Goal: Task Accomplishment & Management: Manage account settings

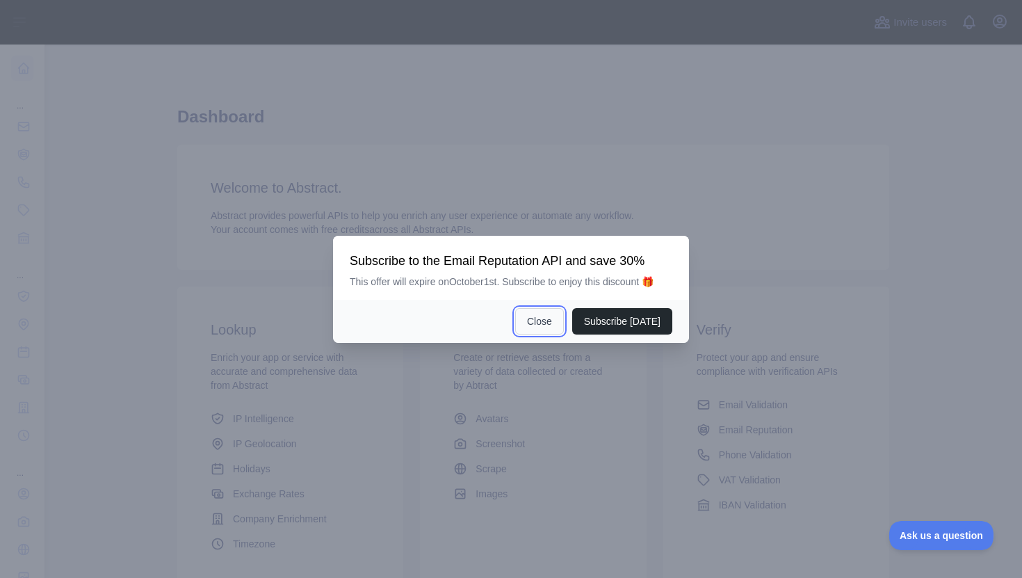
click at [542, 317] on button "Close" at bounding box center [539, 321] width 49 height 26
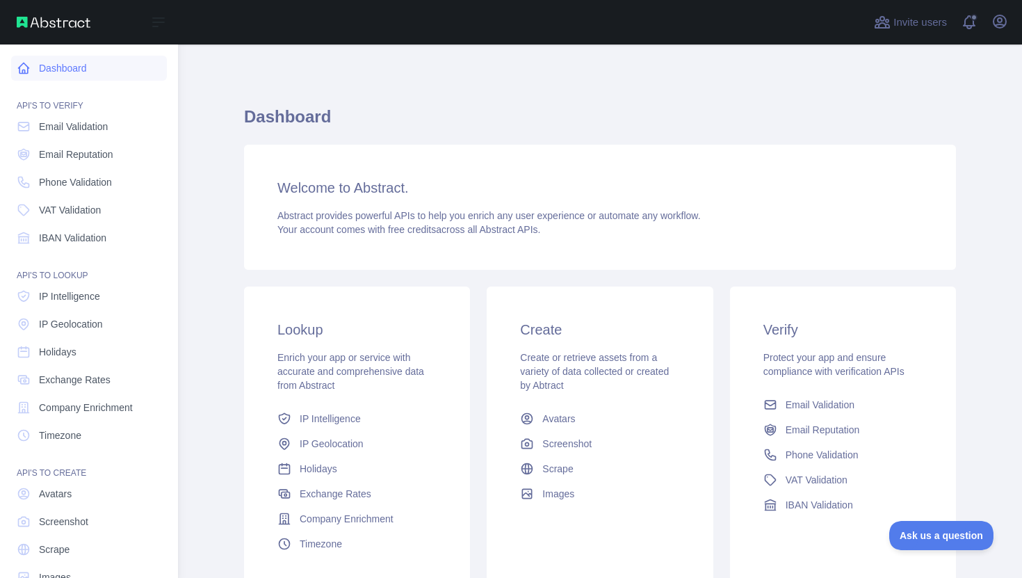
click at [69, 65] on link "Dashboard" at bounding box center [89, 68] width 156 height 25
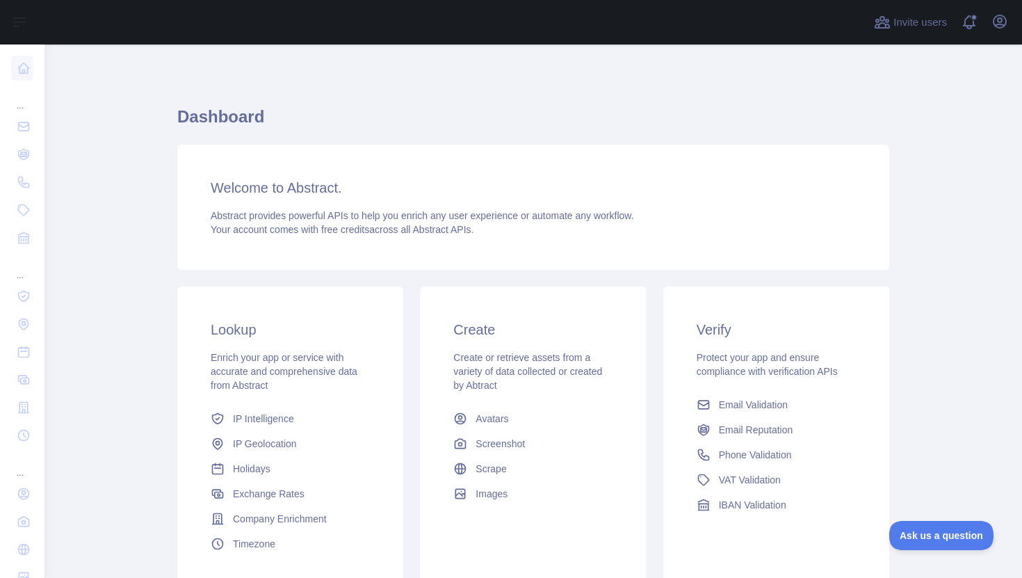
scroll to position [115, 0]
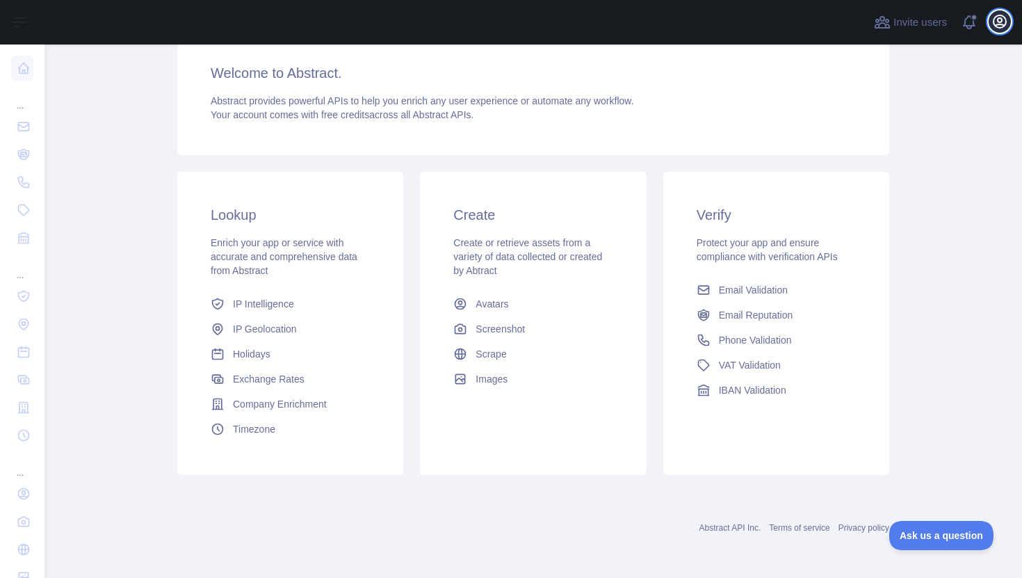
click at [1006, 17] on icon "button" at bounding box center [999, 21] width 17 height 17
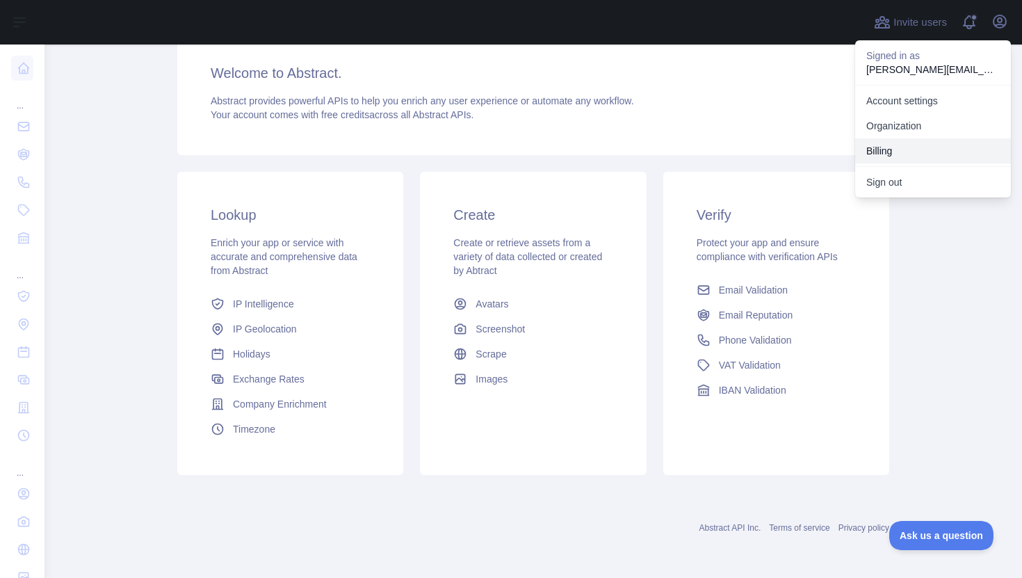
click at [914, 147] on button "Billing" at bounding box center [933, 150] width 156 height 25
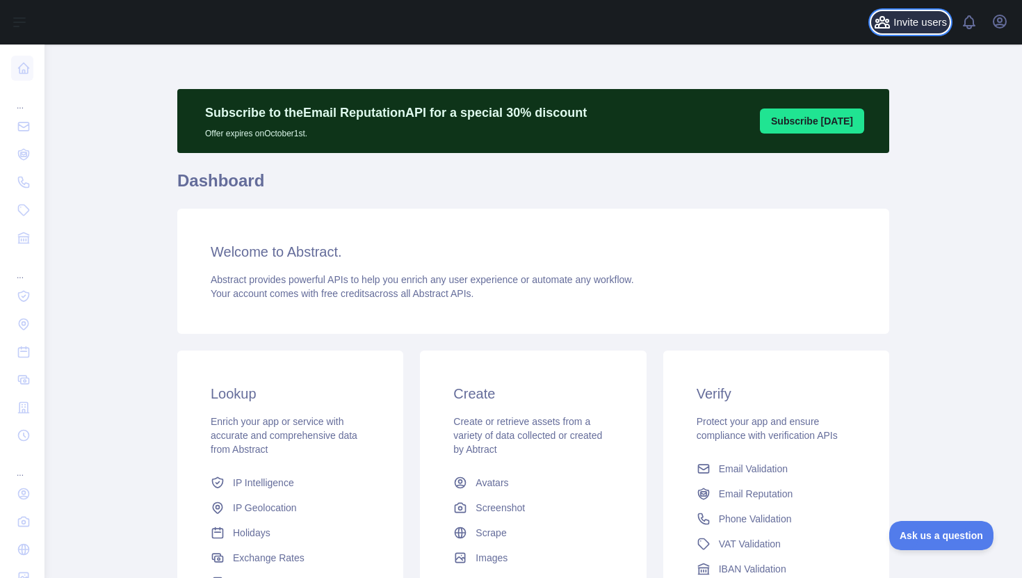
click at [899, 21] on span "Invite users" at bounding box center [920, 23] width 54 height 16
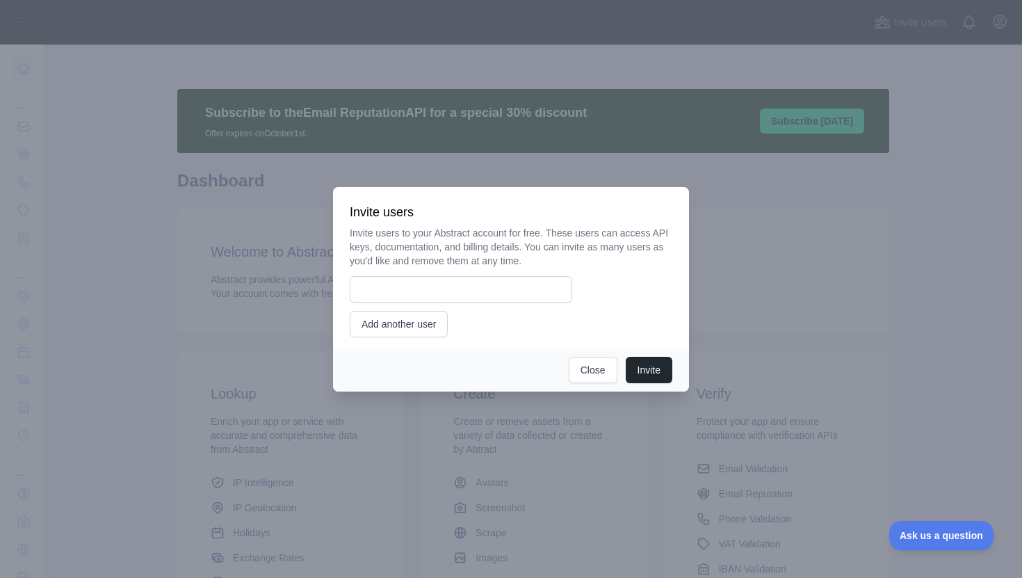
click at [728, 270] on div at bounding box center [511, 289] width 1022 height 578
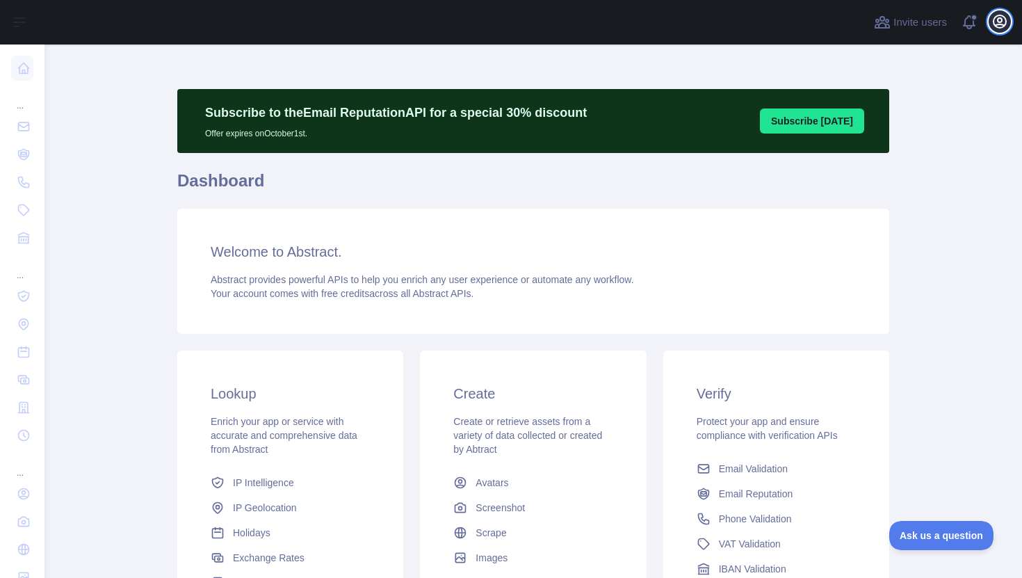
click at [997, 24] on icon "button" at bounding box center [999, 21] width 13 height 13
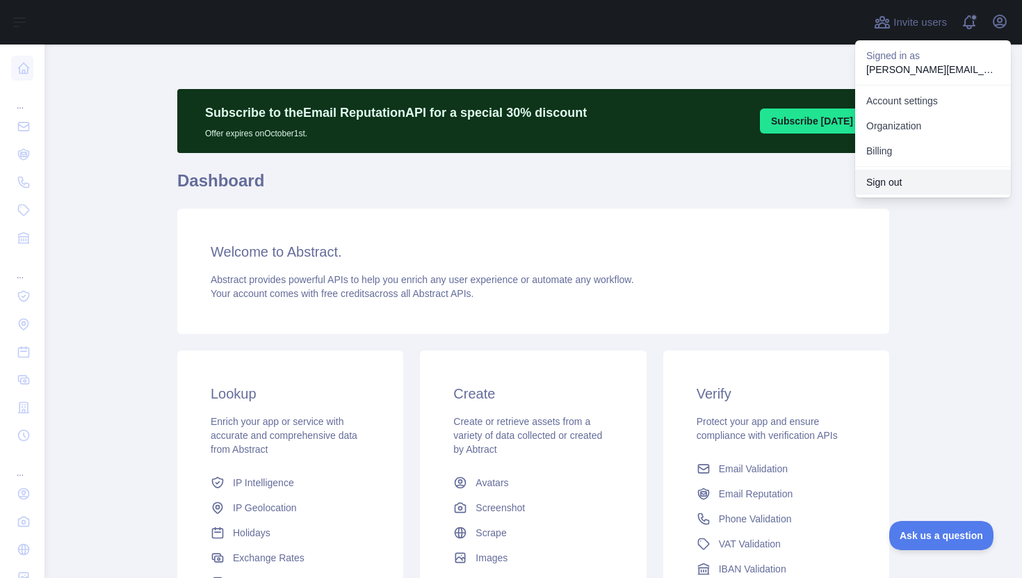
click at [902, 179] on button "Sign out" at bounding box center [933, 182] width 156 height 25
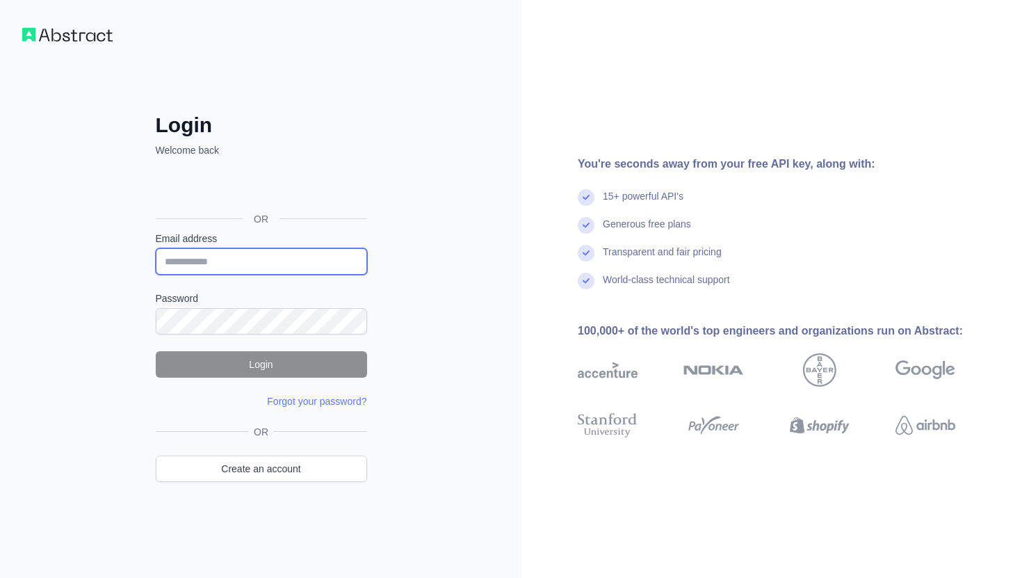
click at [256, 254] on input "Email address" at bounding box center [261, 261] width 211 height 26
type input "**********"
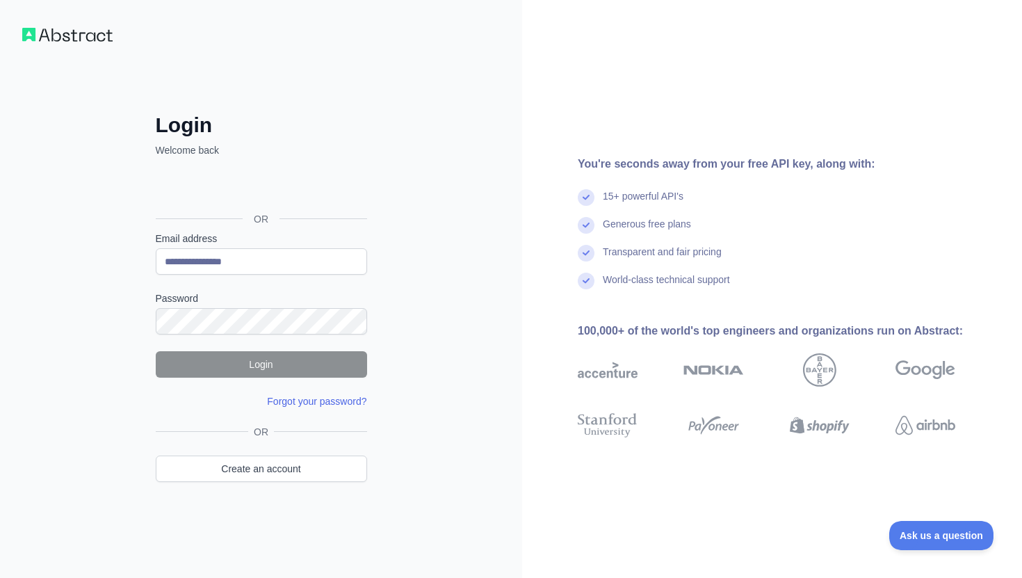
click at [332, 402] on link "Forgot your password?" at bounding box center [316, 400] width 99 height 11
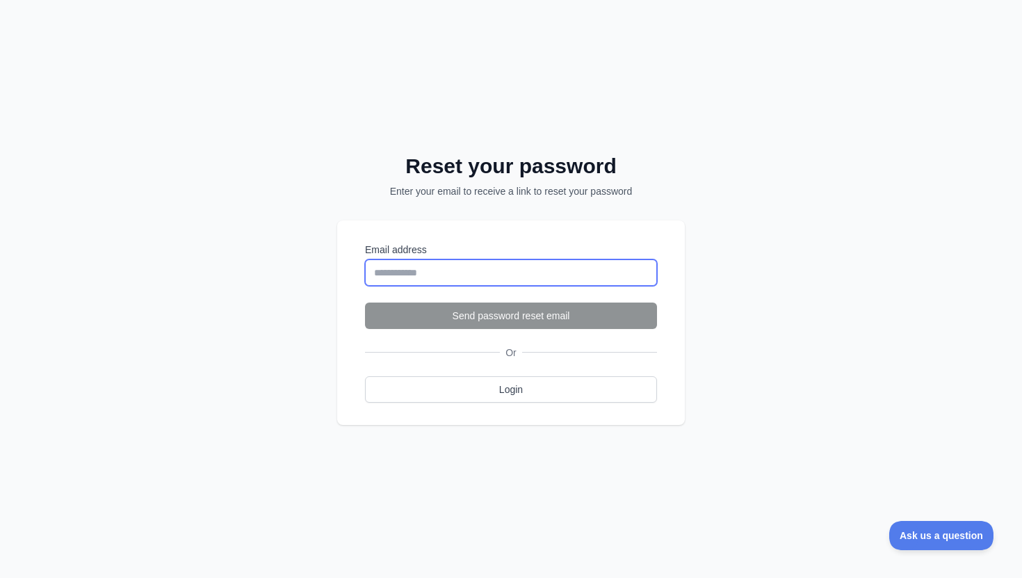
click at [475, 266] on input "Email address" at bounding box center [511, 272] width 292 height 26
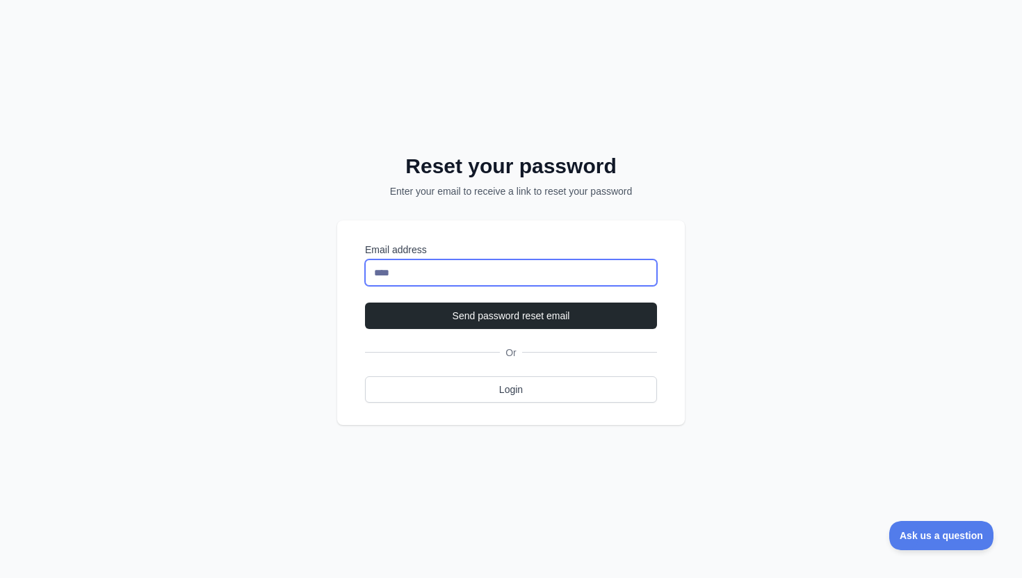
type input "**********"
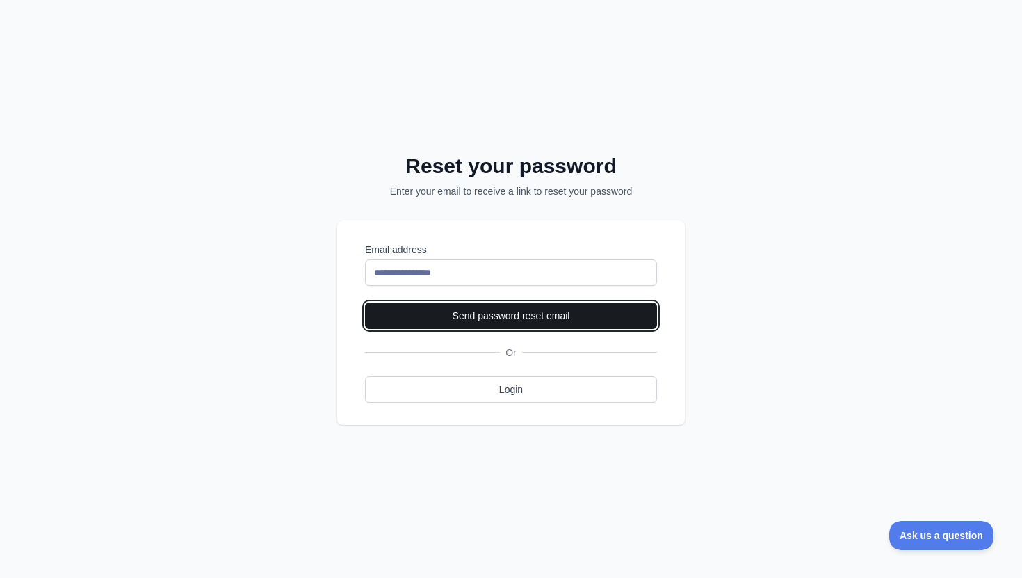
click at [507, 325] on button "Send password reset email" at bounding box center [511, 315] width 292 height 26
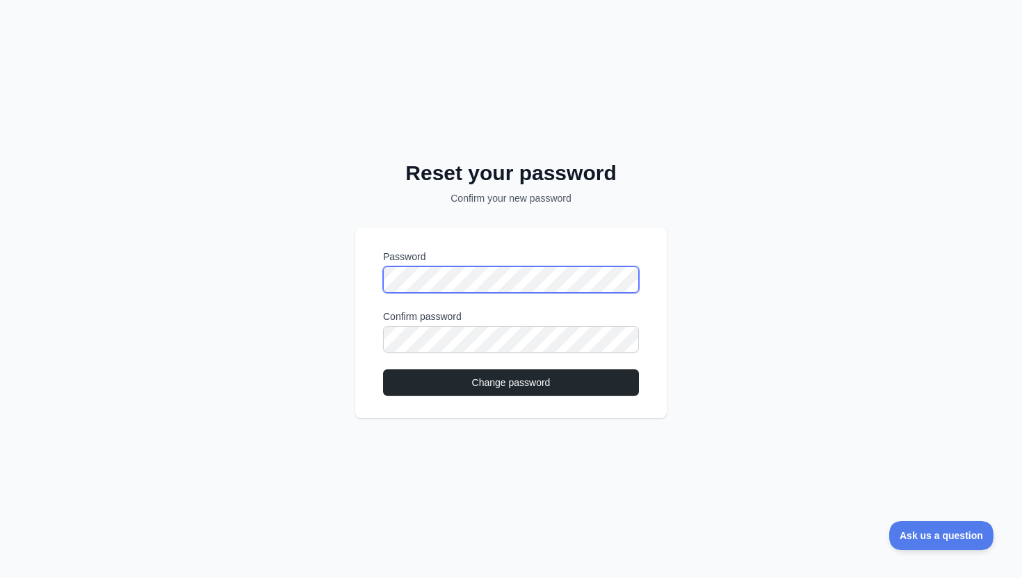
click at [369, 281] on div "Password Confirm password Change password" at bounding box center [510, 322] width 311 height 190
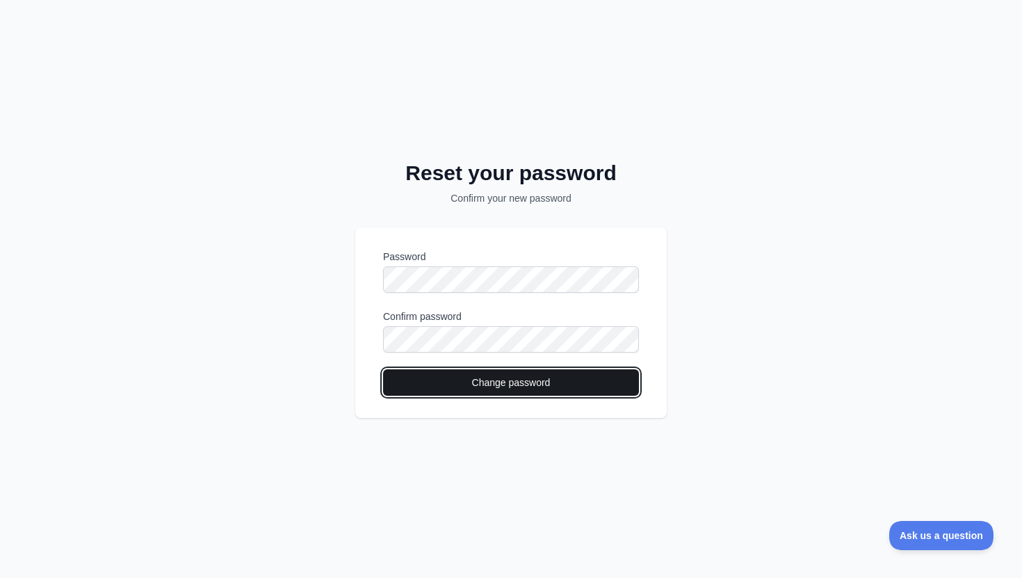
click at [443, 393] on button "Change password" at bounding box center [511, 382] width 256 height 26
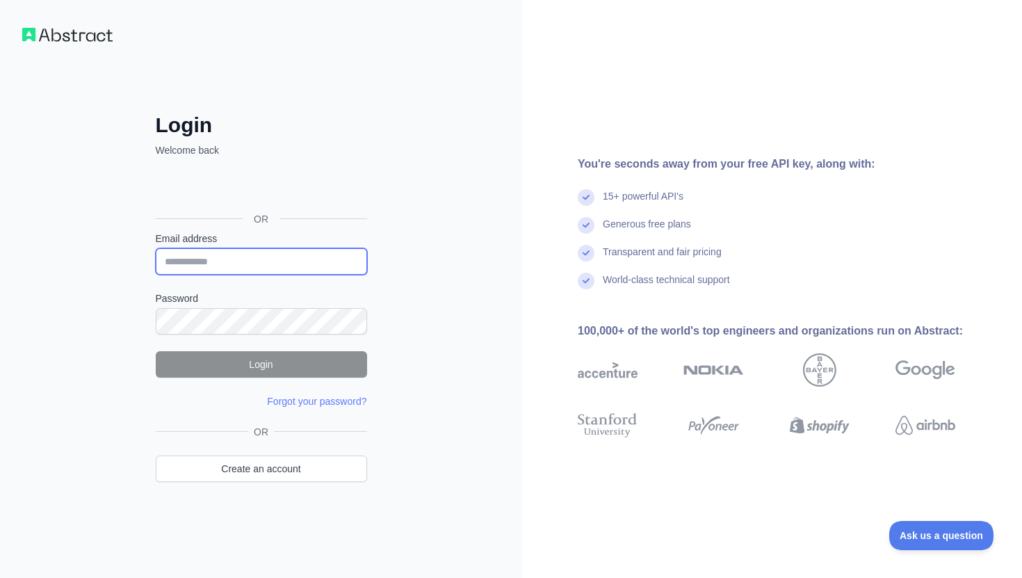
click at [277, 256] on input "Email address" at bounding box center [261, 261] width 211 height 26
type input "**********"
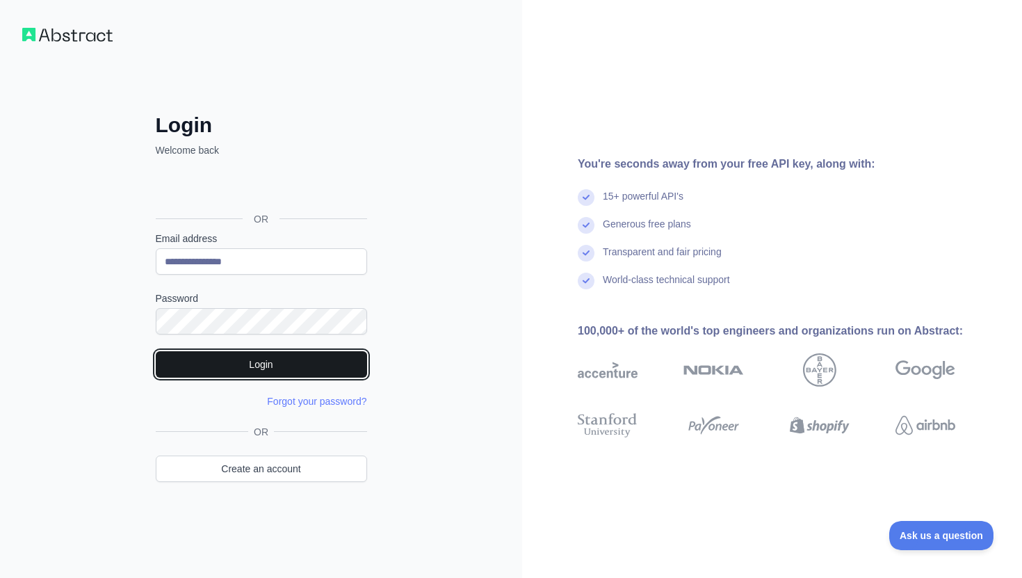
click at [294, 359] on button "Login" at bounding box center [261, 364] width 211 height 26
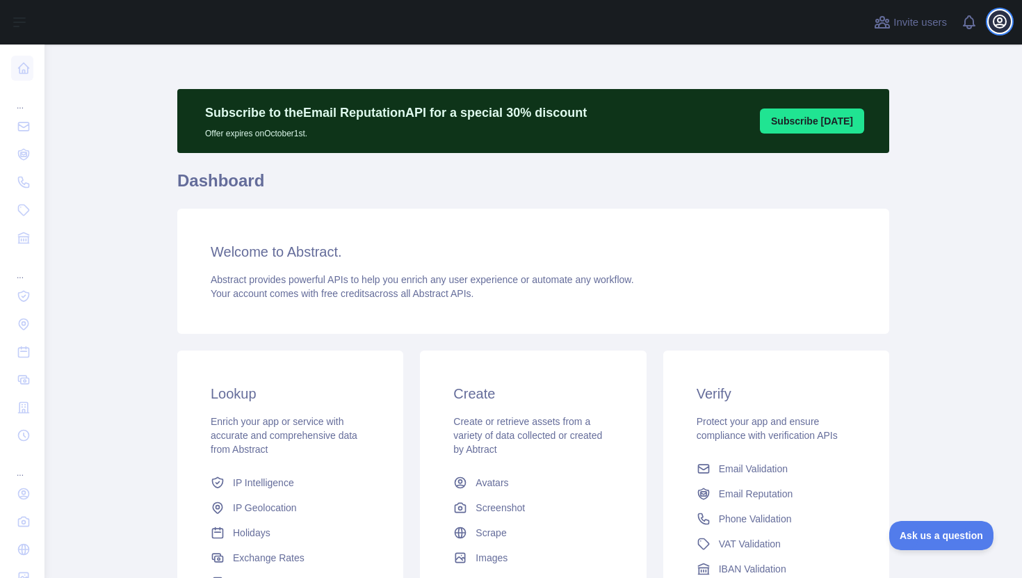
click at [996, 26] on icon "button" at bounding box center [999, 21] width 17 height 17
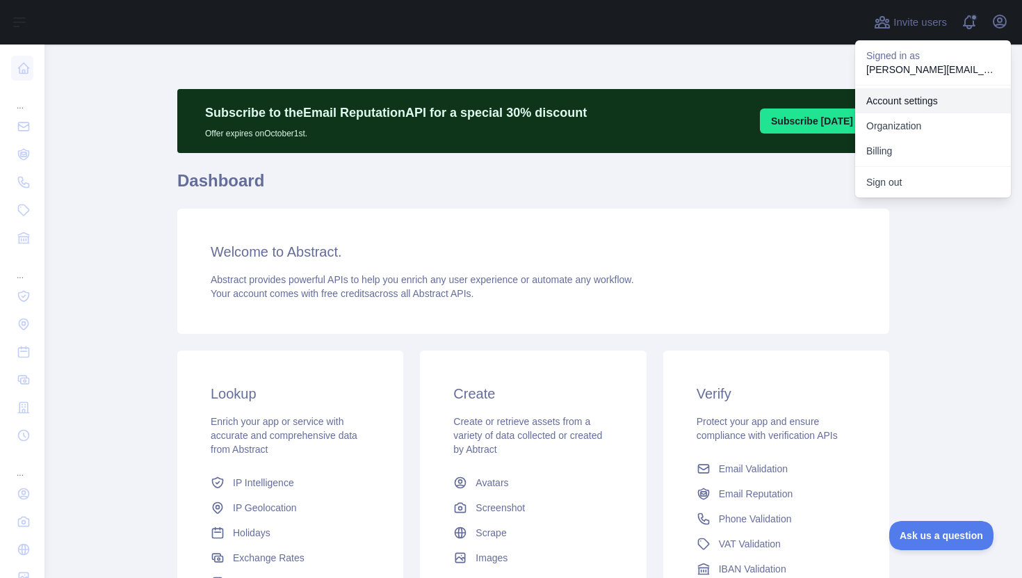
click at [936, 104] on link "Account settings" at bounding box center [933, 100] width 156 height 25
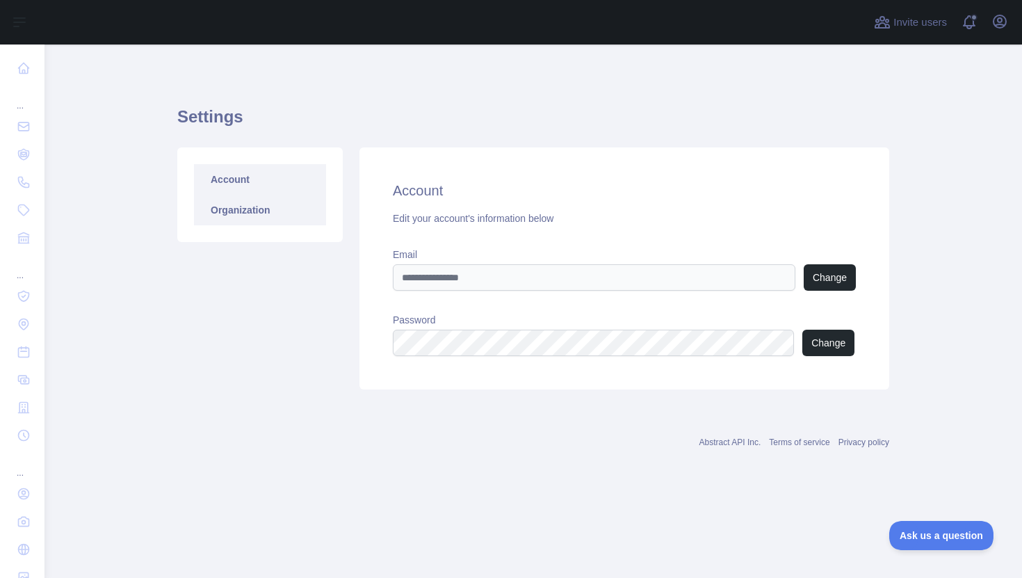
click at [267, 219] on link "Organization" at bounding box center [260, 210] width 132 height 31
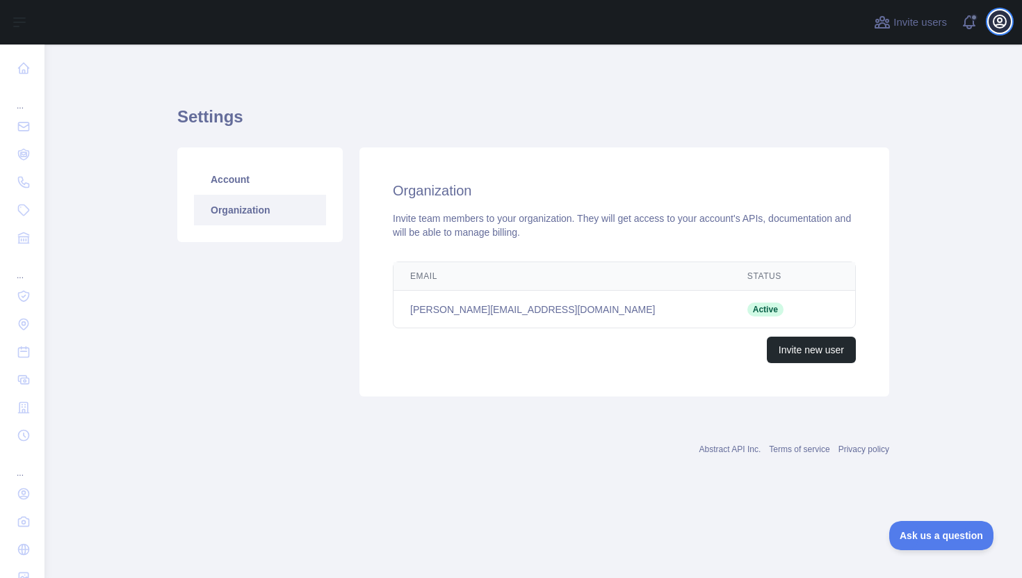
click at [1001, 29] on icon "button" at bounding box center [999, 21] width 17 height 17
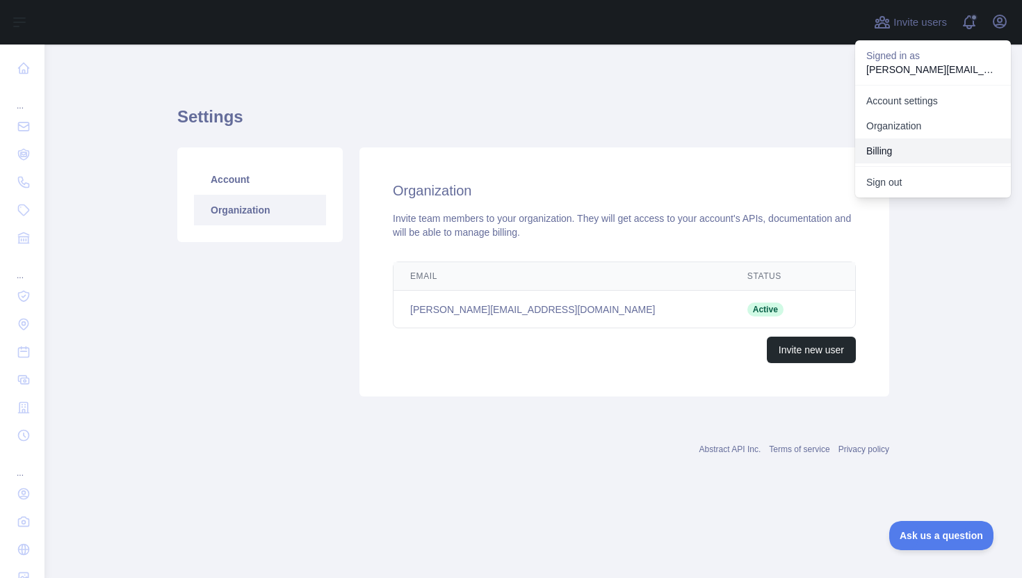
click at [897, 156] on button "Billing" at bounding box center [933, 150] width 156 height 25
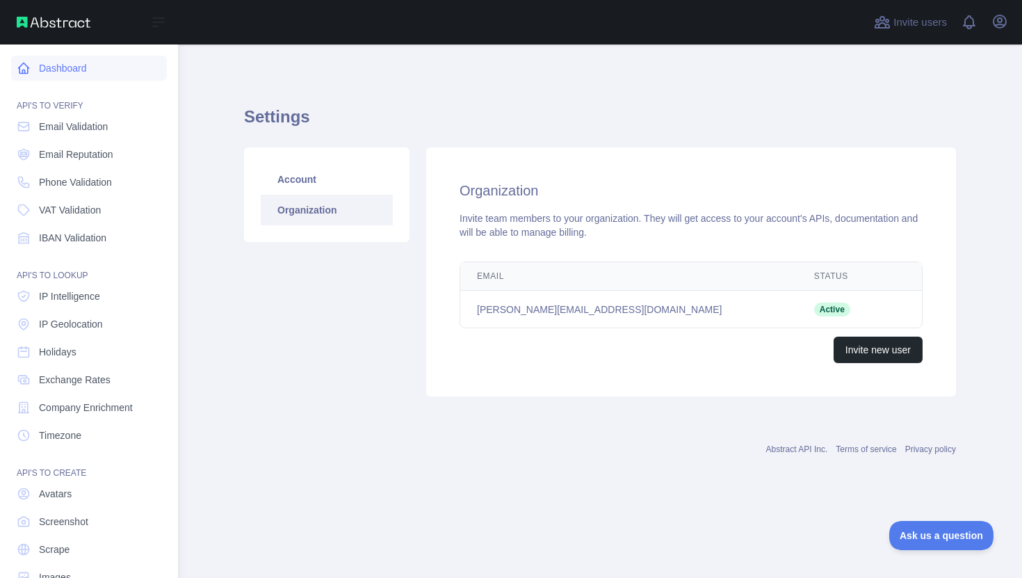
click at [54, 58] on link "Dashboard" at bounding box center [89, 68] width 156 height 25
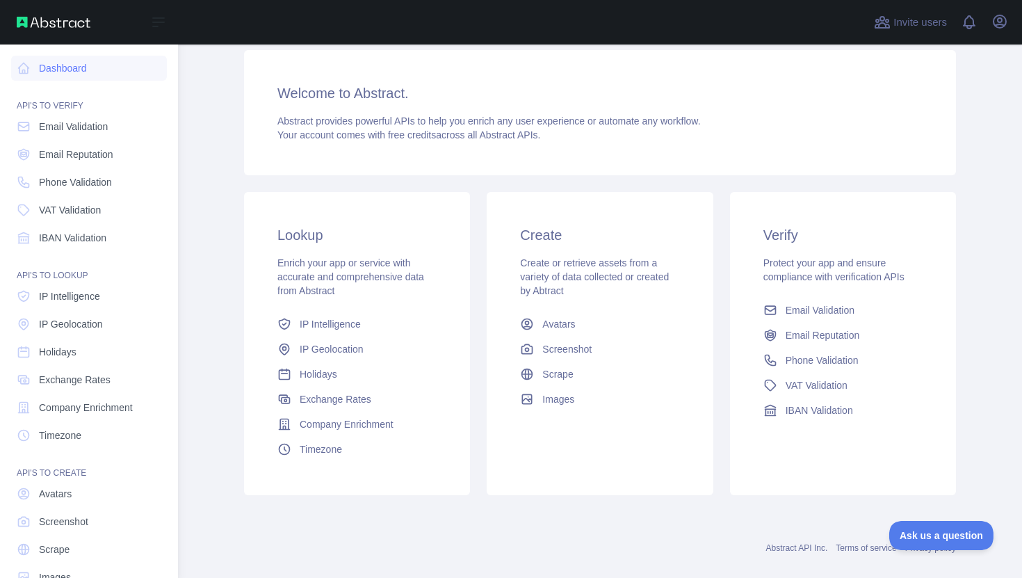
scroll to position [34, 0]
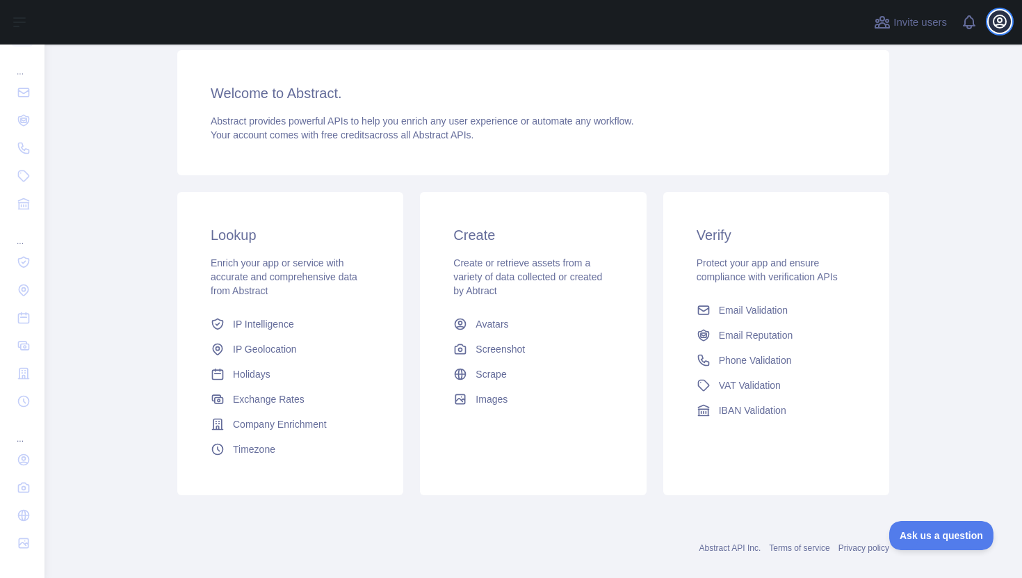
click at [999, 26] on icon "button" at bounding box center [999, 21] width 17 height 17
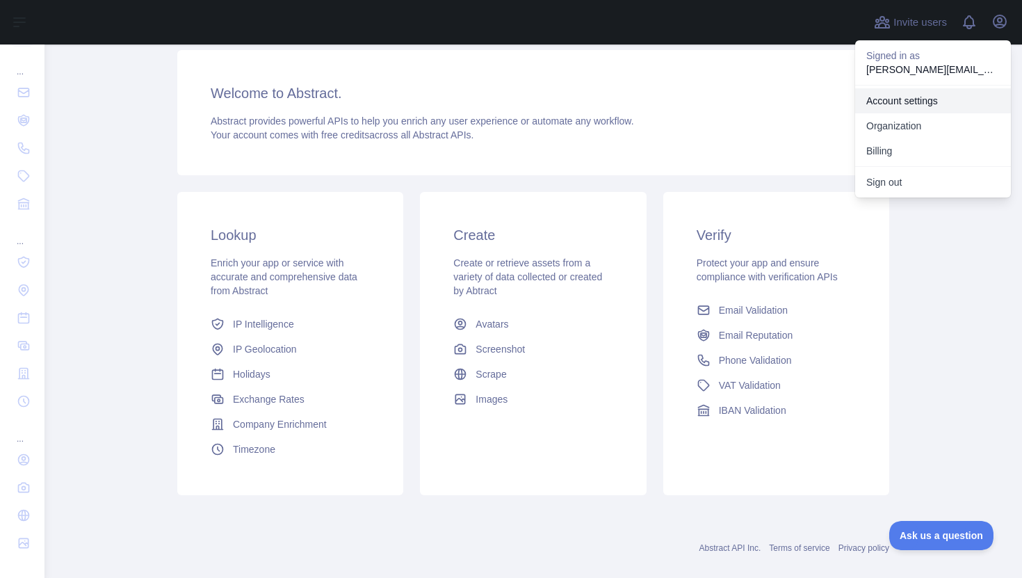
click at [941, 99] on link "Account settings" at bounding box center [933, 100] width 156 height 25
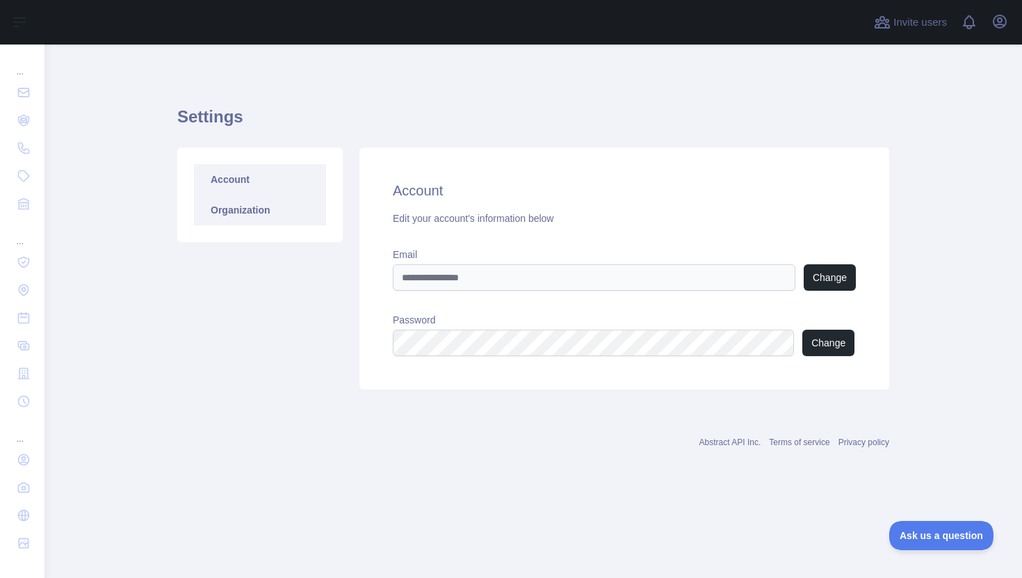
click at [270, 198] on link "Organization" at bounding box center [260, 210] width 132 height 31
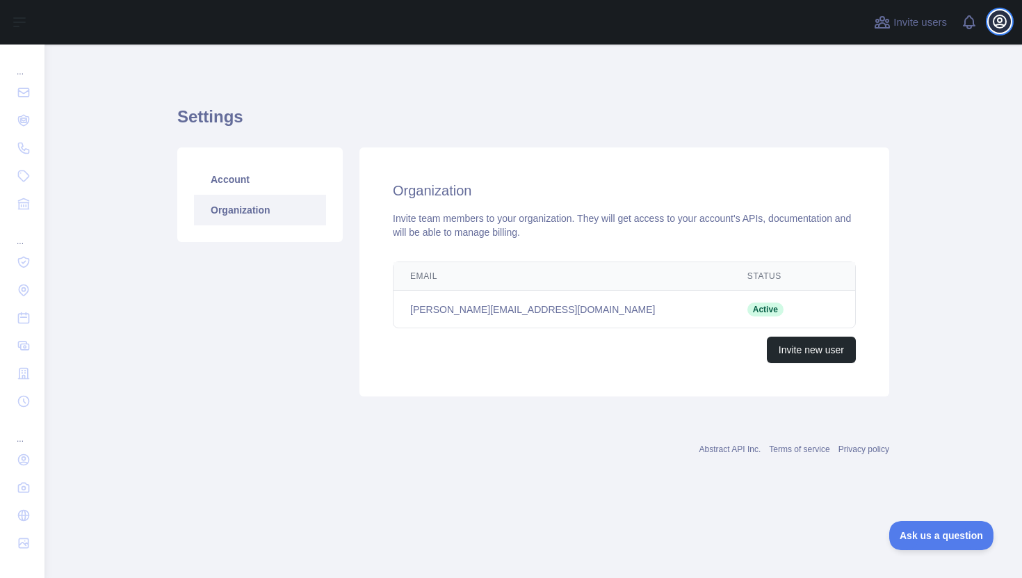
click at [997, 16] on icon "button" at bounding box center [999, 21] width 17 height 17
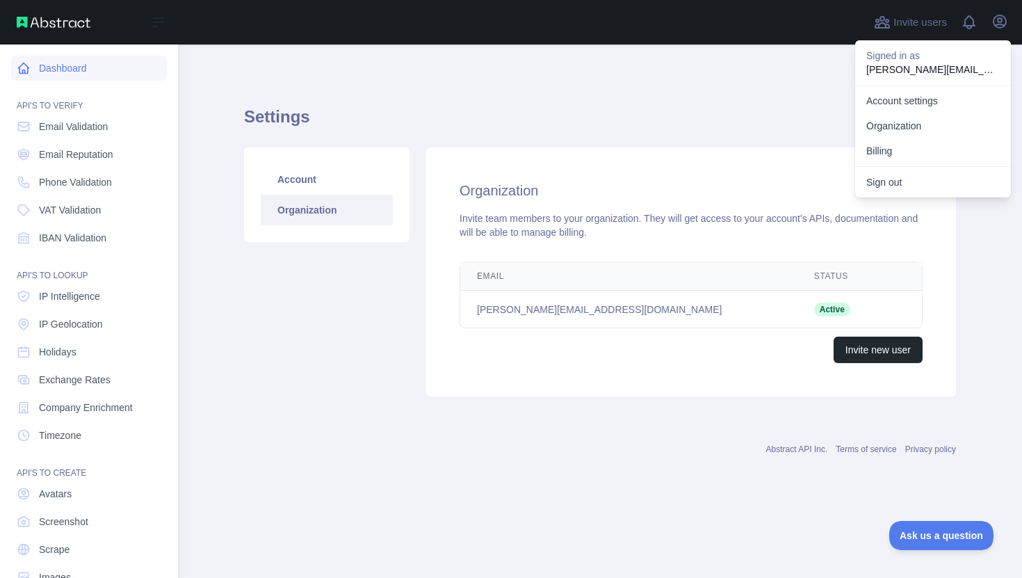
click at [74, 65] on link "Dashboard" at bounding box center [89, 68] width 156 height 25
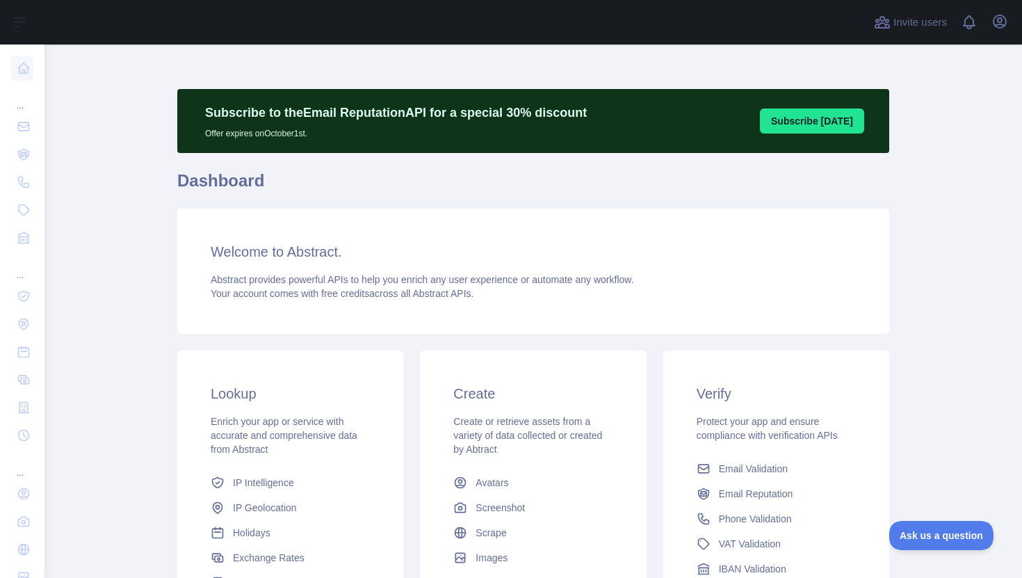
click at [261, 256] on h3 "Welcome to Abstract." at bounding box center [533, 251] width 645 height 19
drag, startPoint x: 204, startPoint y: 247, endPoint x: 498, endPoint y: 300, distance: 299.4
click at [498, 300] on div "Welcome to Abstract. Abstract provides powerful APIs to help you enrich any use…" at bounding box center [533, 270] width 712 height 125
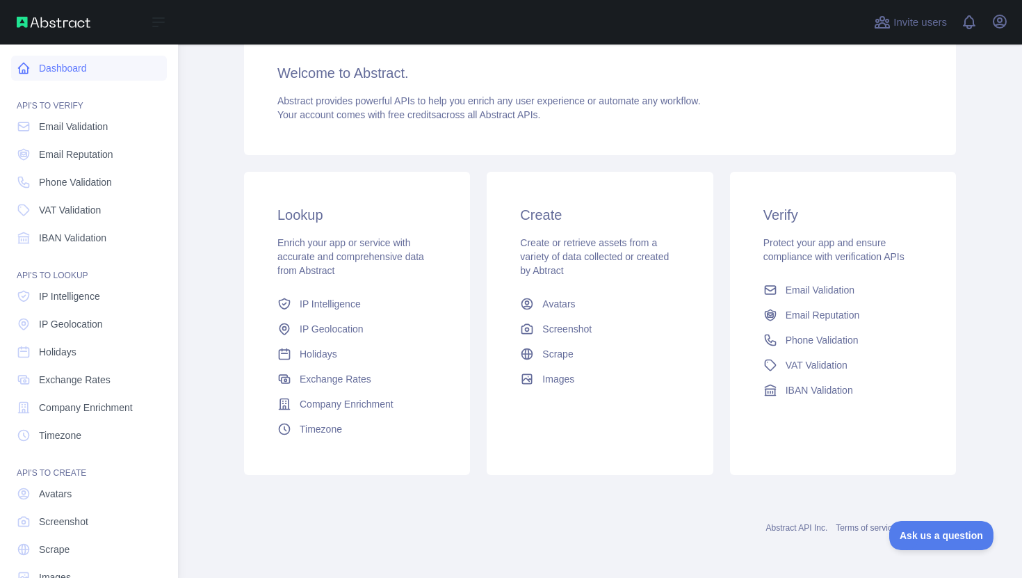
click at [65, 69] on link "Dashboard" at bounding box center [89, 68] width 156 height 25
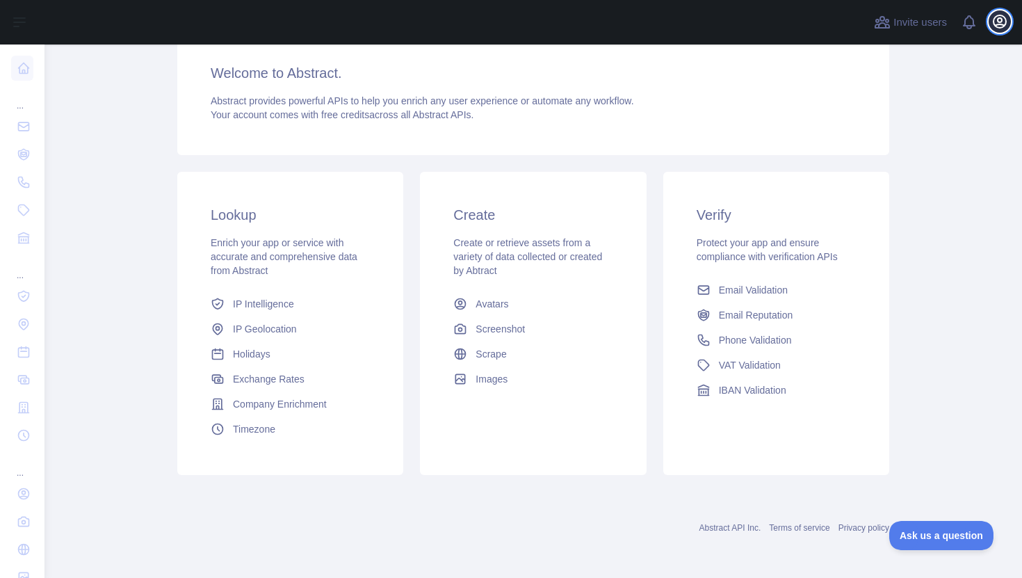
click at [991, 24] on icon "button" at bounding box center [999, 21] width 17 height 17
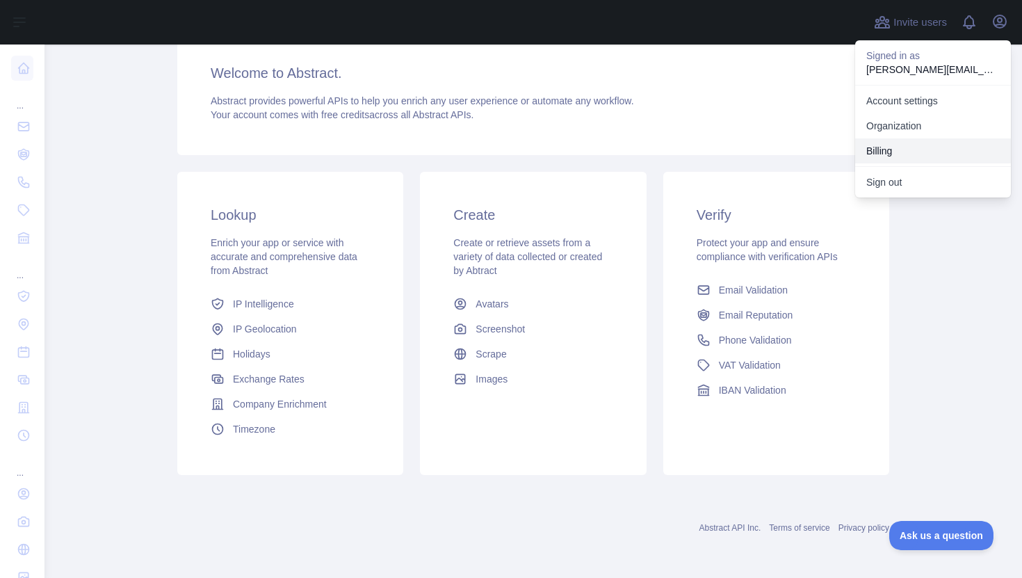
click at [902, 141] on button "Billing" at bounding box center [933, 150] width 156 height 25
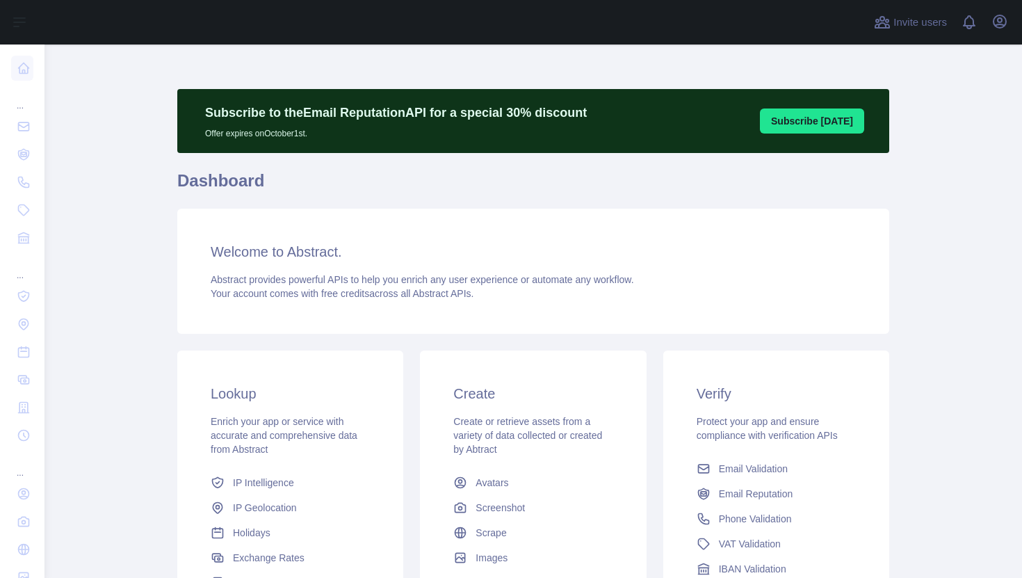
click at [811, 117] on button "Subscribe [DATE]" at bounding box center [812, 120] width 104 height 25
click at [994, 22] on icon "button" at bounding box center [999, 21] width 17 height 17
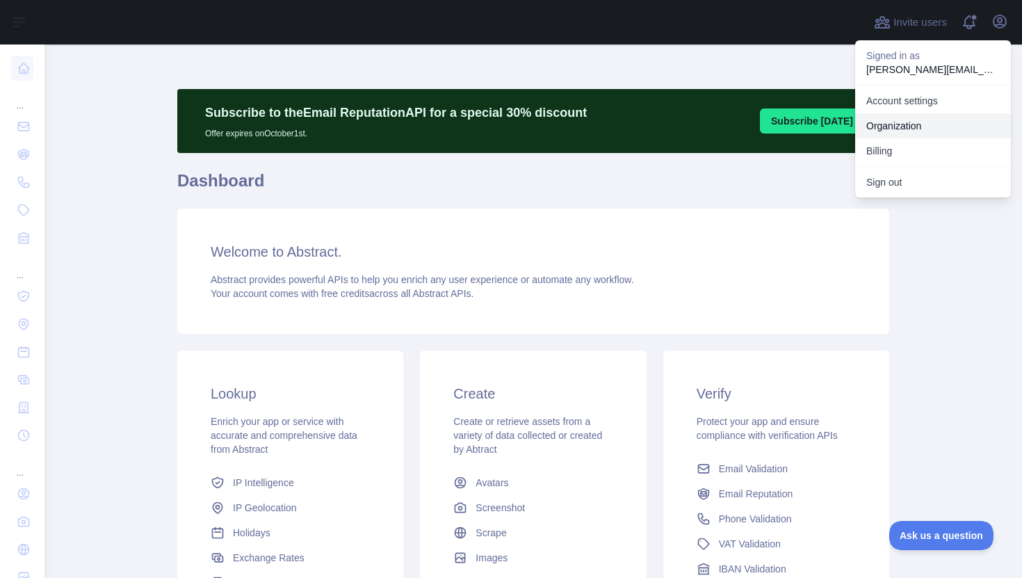
click at [919, 121] on link "Organization" at bounding box center [933, 125] width 156 height 25
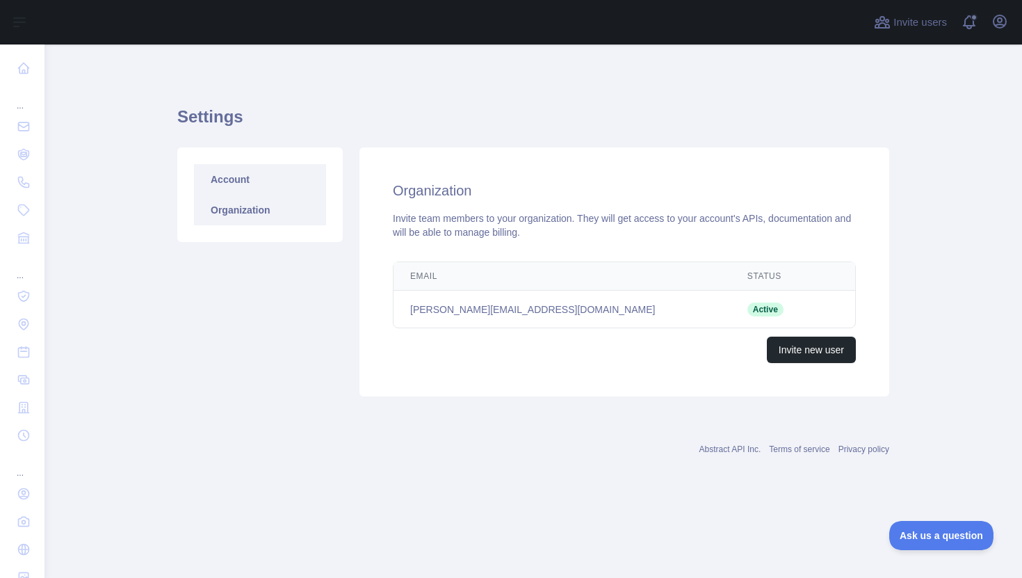
click at [238, 169] on link "Account" at bounding box center [260, 179] width 132 height 31
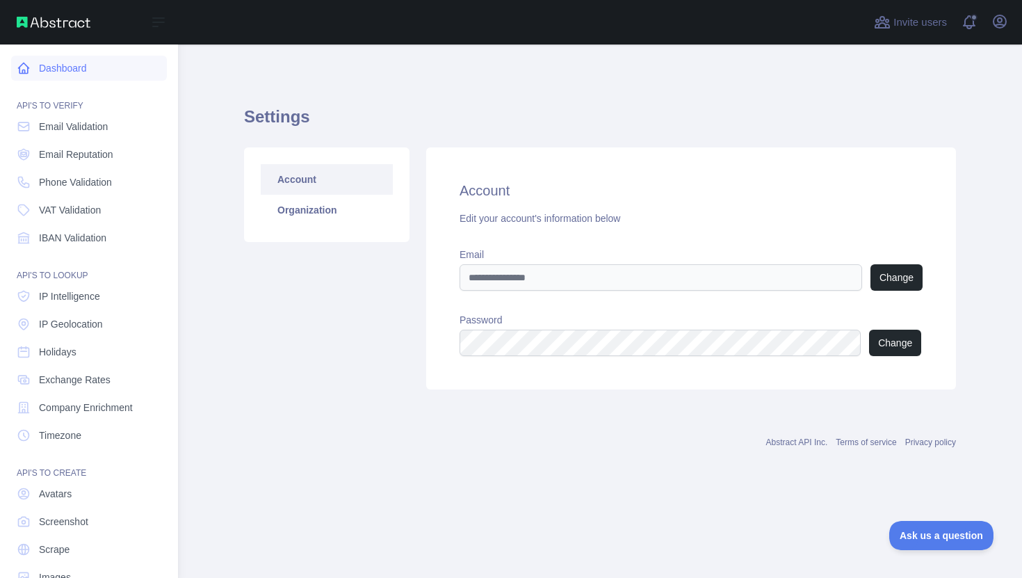
click at [38, 57] on link "Dashboard" at bounding box center [89, 68] width 156 height 25
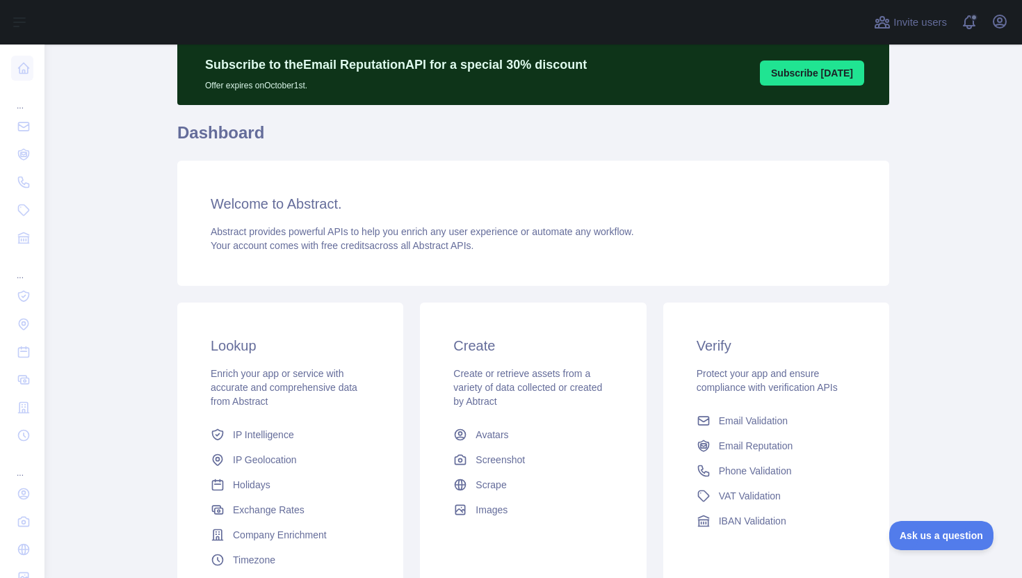
scroll to position [179, 0]
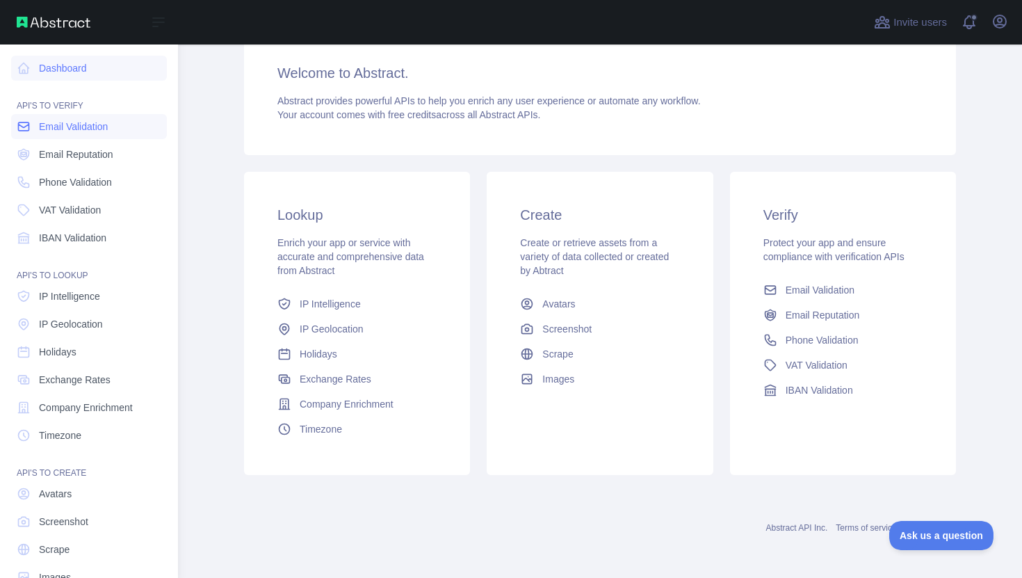
click at [74, 130] on span "Email Validation" at bounding box center [73, 127] width 69 height 14
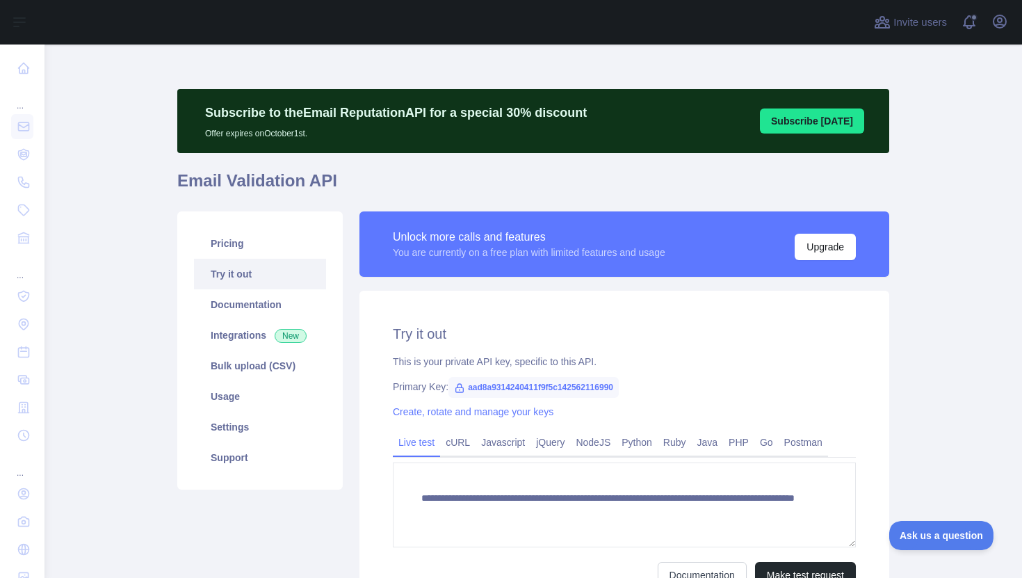
click at [260, 185] on h1 "Email Validation API" at bounding box center [533, 186] width 712 height 33
click at [250, 245] on link "Pricing" at bounding box center [260, 243] width 132 height 31
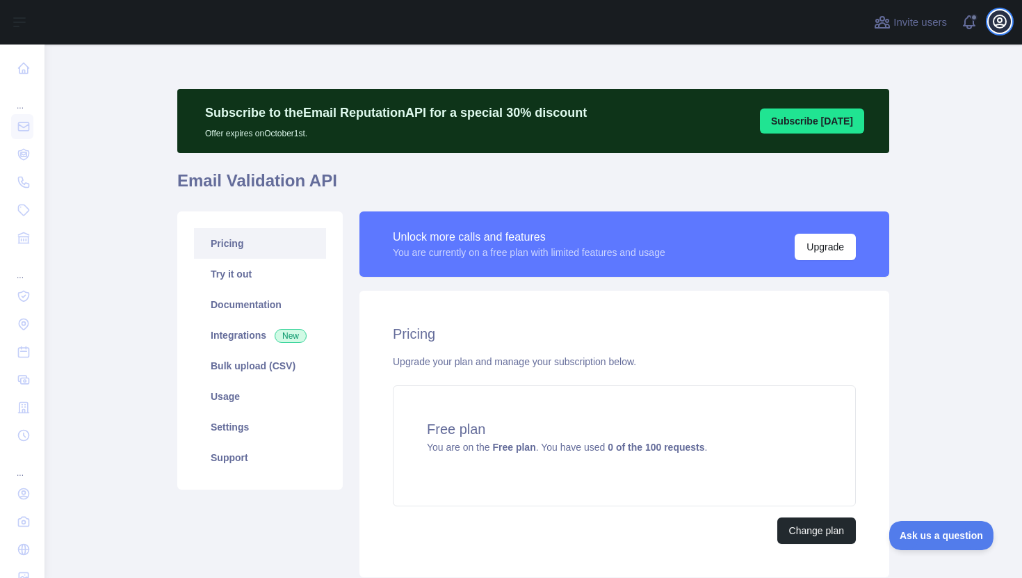
click at [999, 21] on icon "button" at bounding box center [999, 21] width 17 height 17
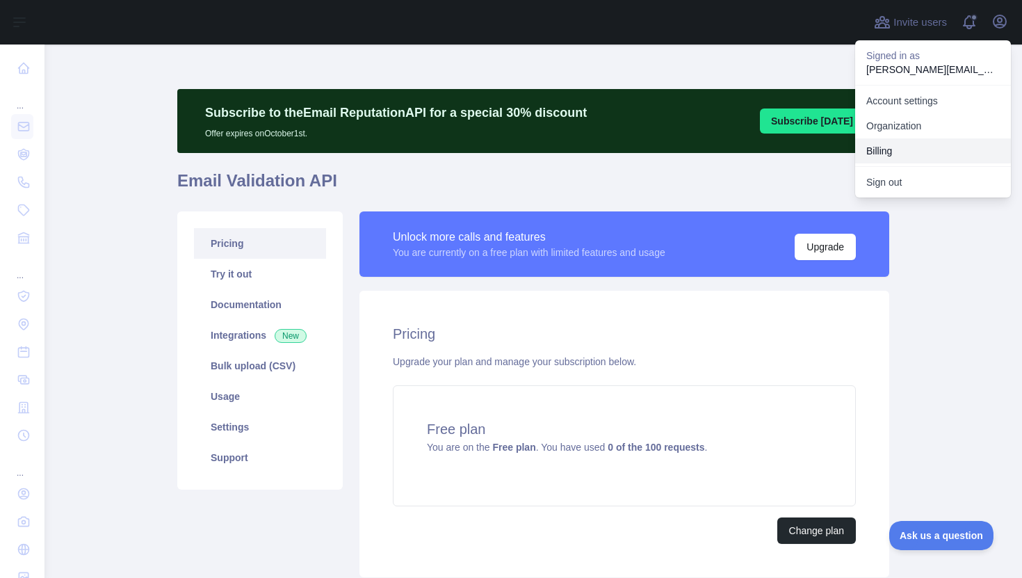
click at [915, 147] on button "Billing" at bounding box center [933, 150] width 156 height 25
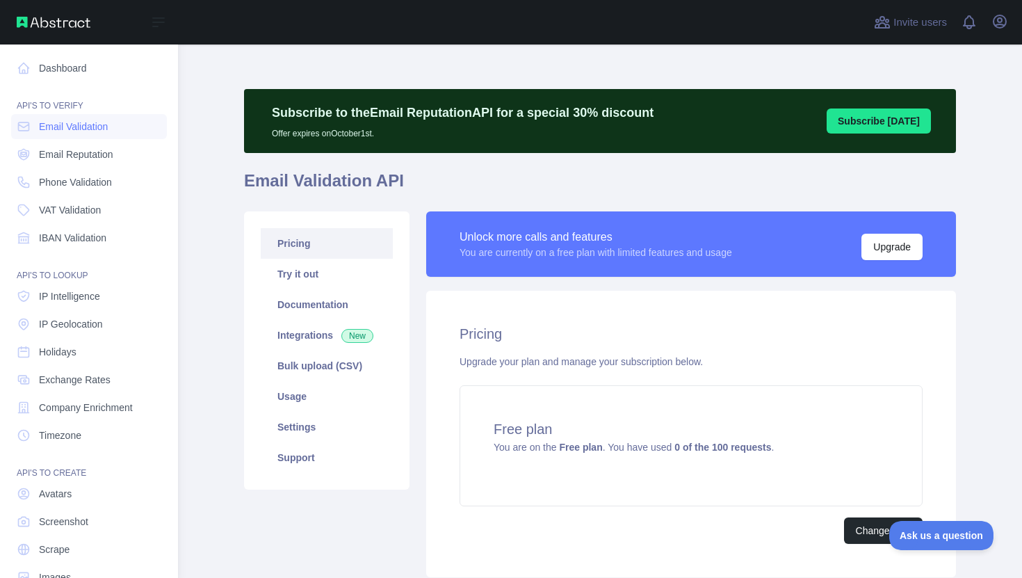
scroll to position [34, 0]
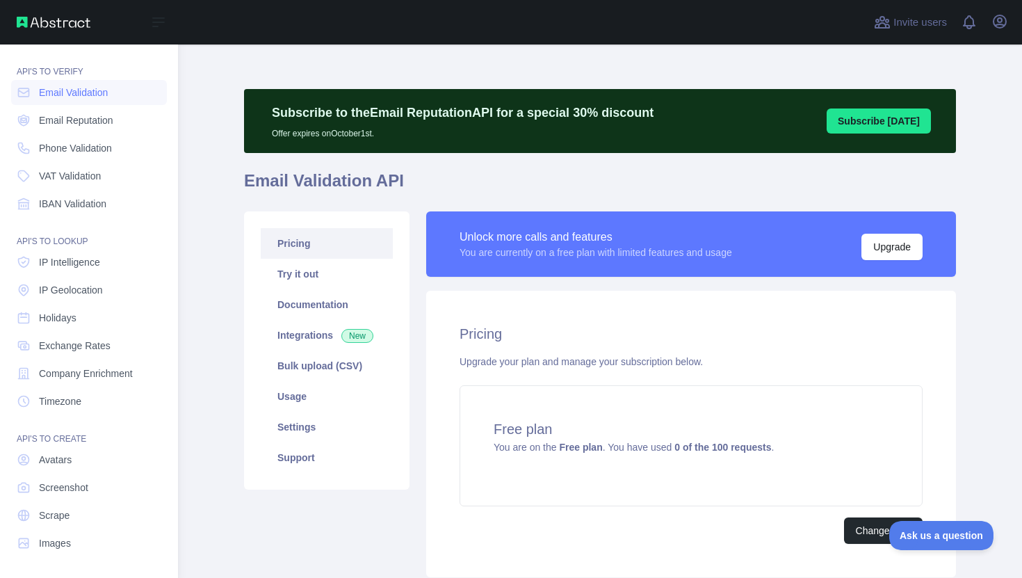
click at [79, 261] on span "IP Intelligence" at bounding box center [69, 262] width 61 height 14
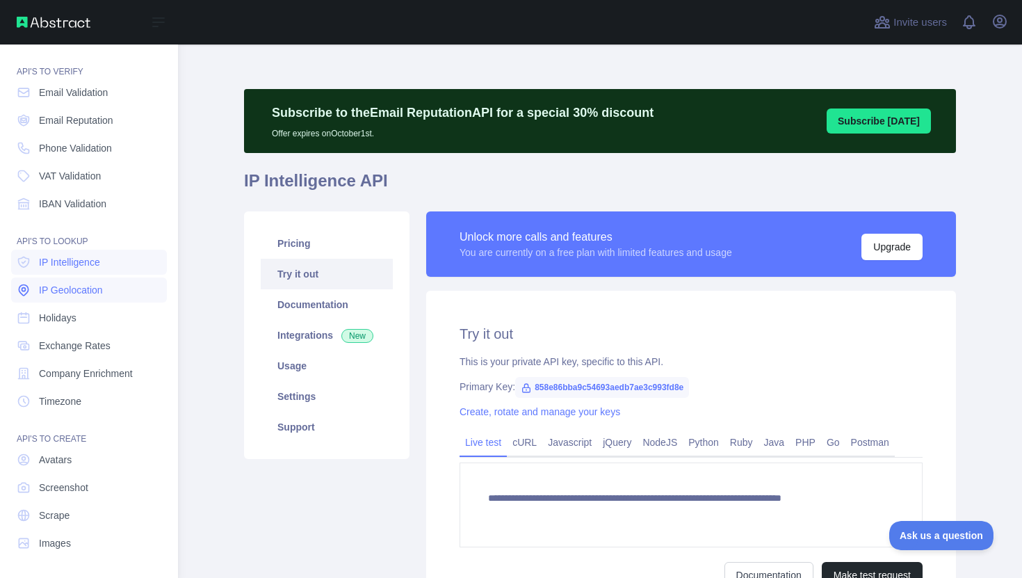
type textarea "**********"
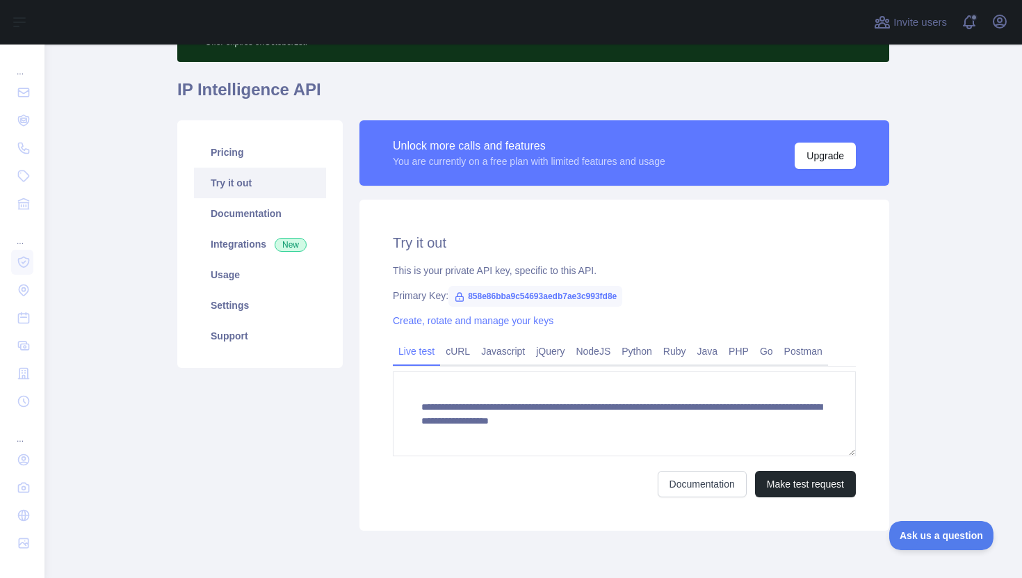
scroll to position [147, 0]
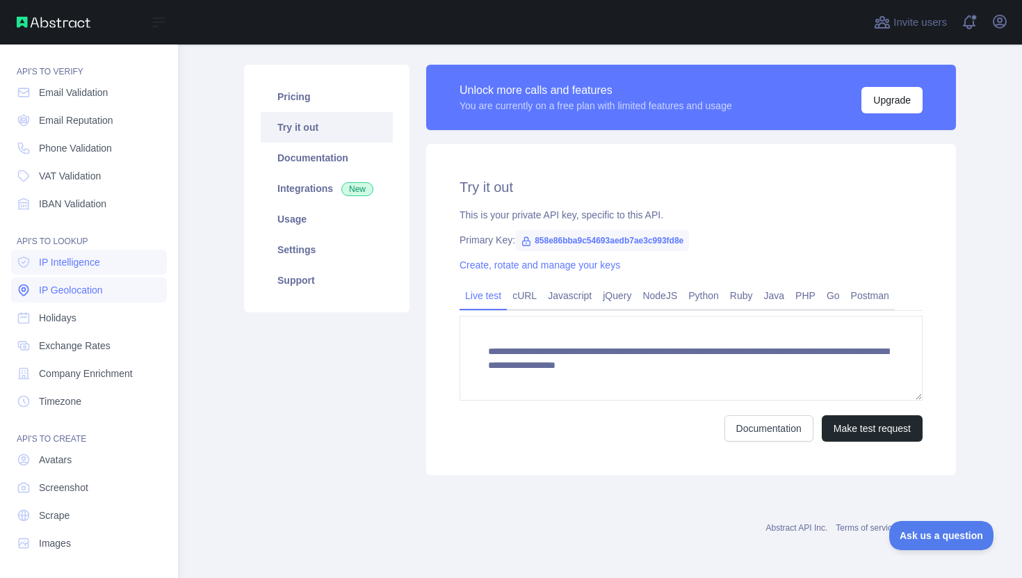
click at [65, 287] on span "IP Geolocation" at bounding box center [71, 290] width 64 height 14
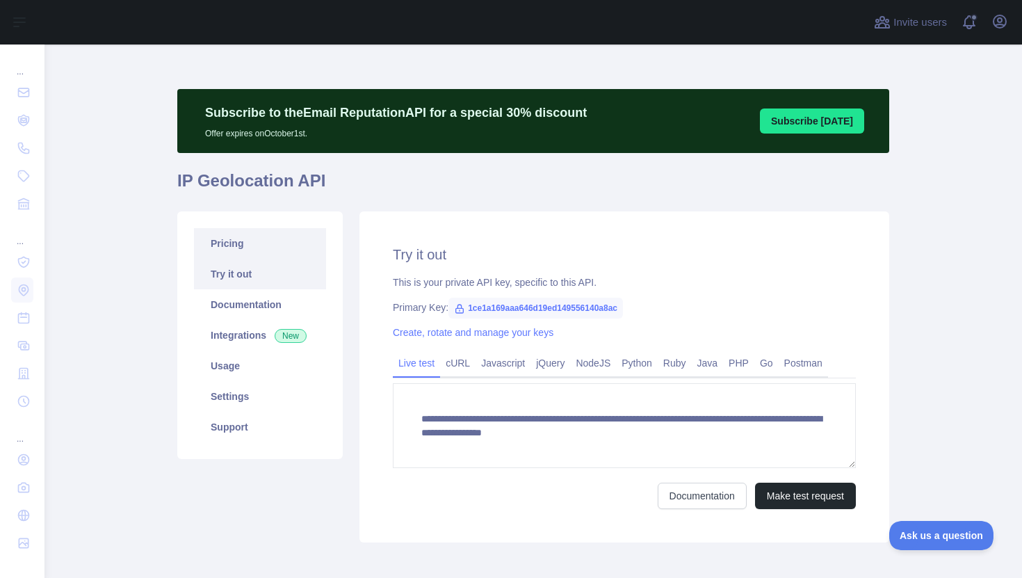
click at [263, 242] on link "Pricing" at bounding box center [260, 243] width 132 height 31
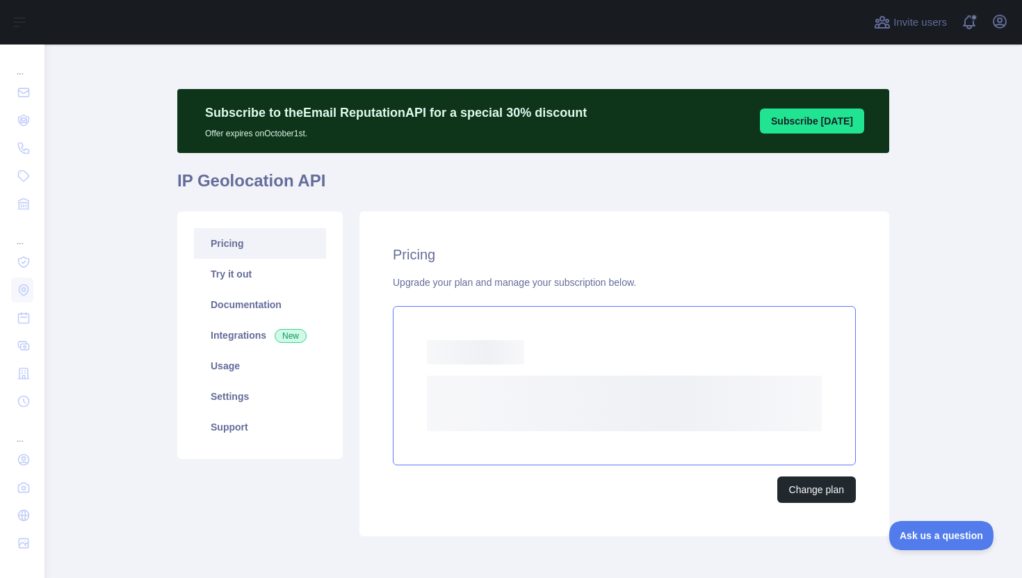
scroll to position [54, 0]
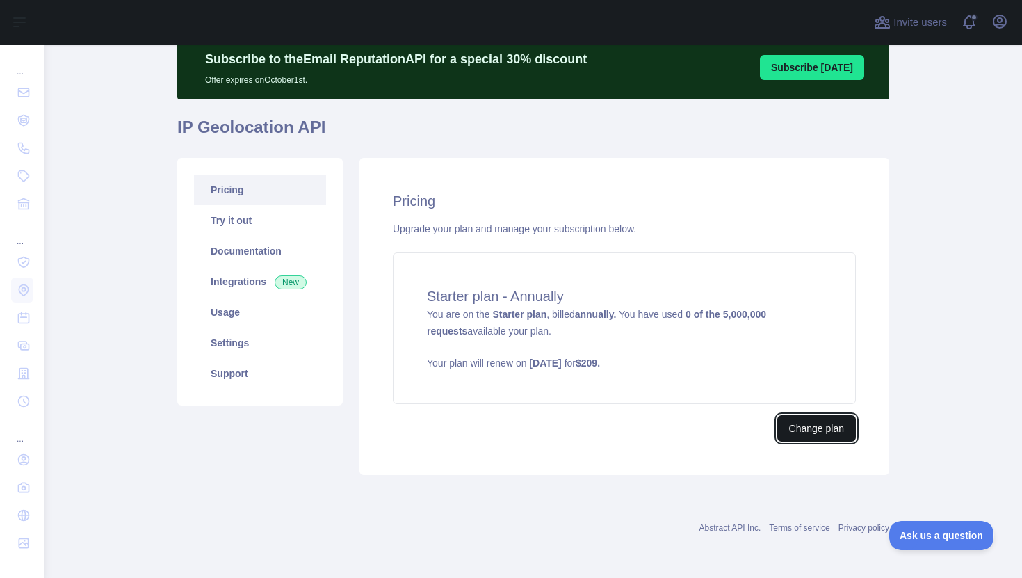
click at [815, 429] on button "Change plan" at bounding box center [816, 428] width 79 height 26
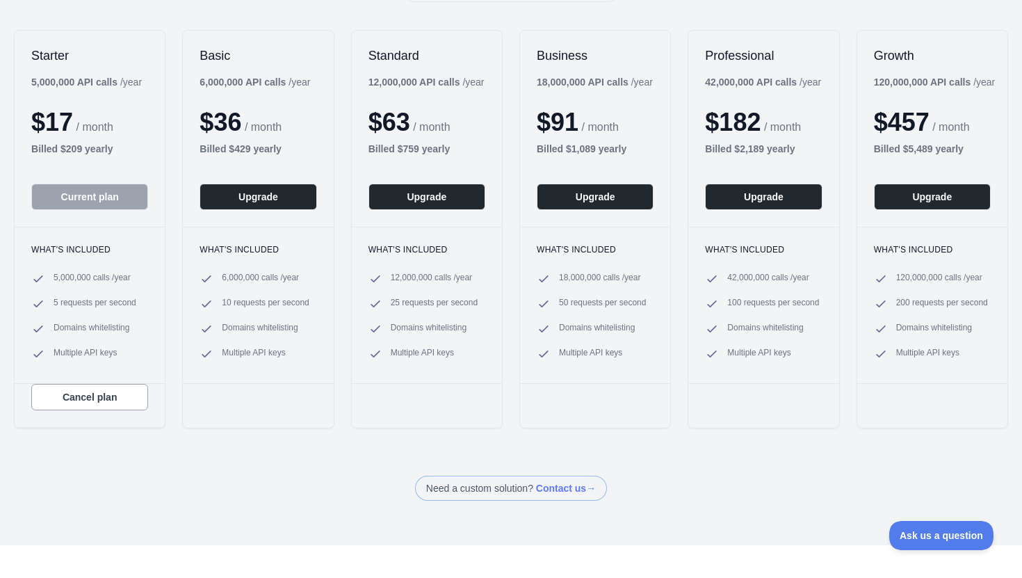
scroll to position [193, 0]
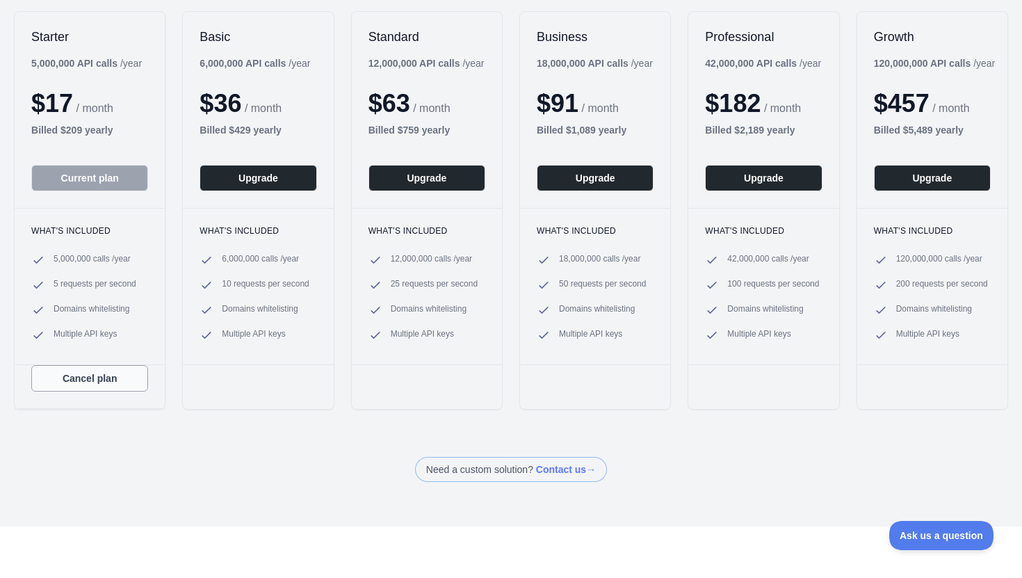
click at [63, 383] on button "Cancel plan" at bounding box center [89, 378] width 117 height 26
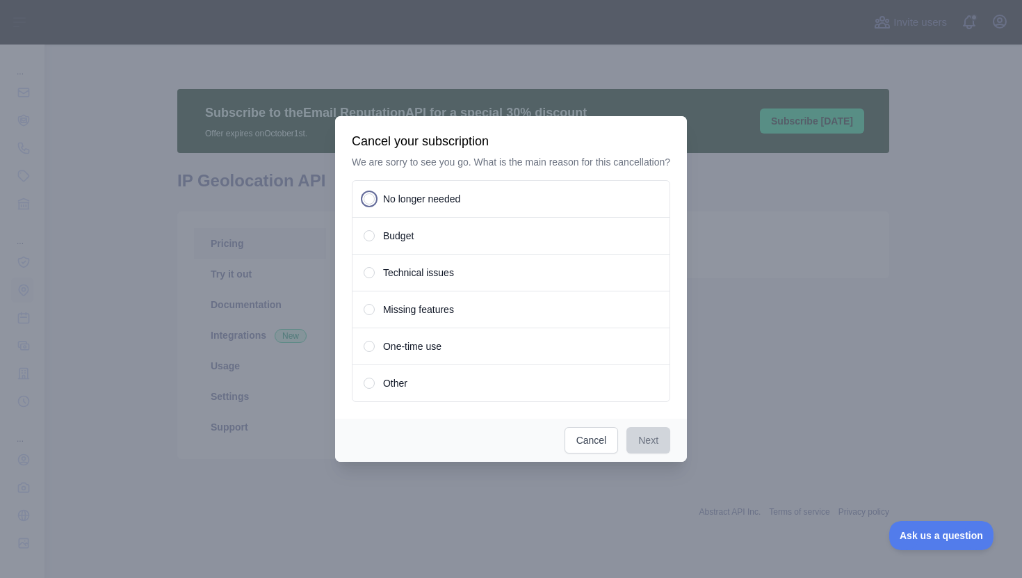
click at [430, 204] on span "No longer needed" at bounding box center [421, 199] width 77 height 14
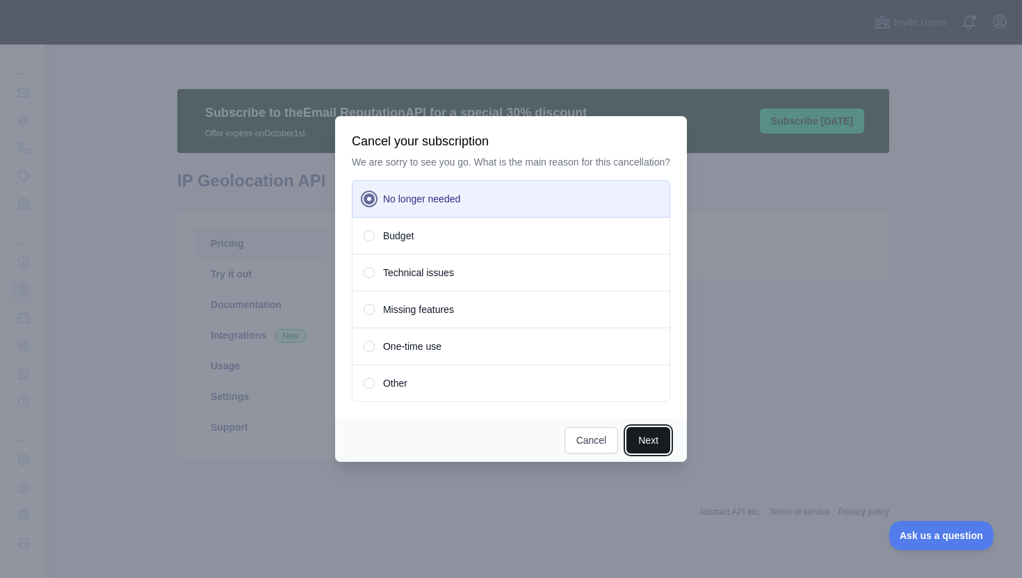
click at [655, 448] on button "Next" at bounding box center [648, 440] width 44 height 26
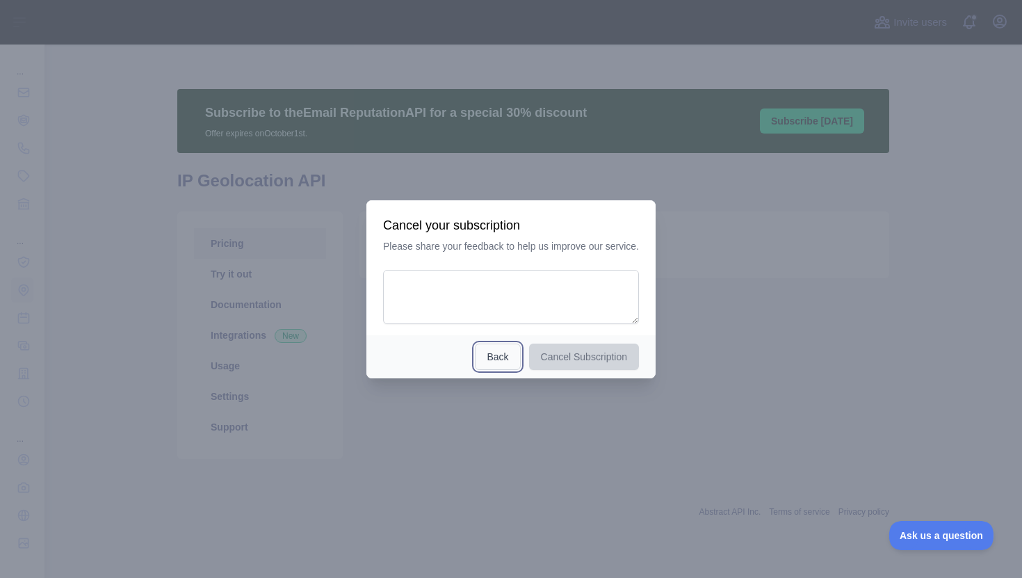
click at [501, 352] on button "Back" at bounding box center [497, 356] width 45 height 26
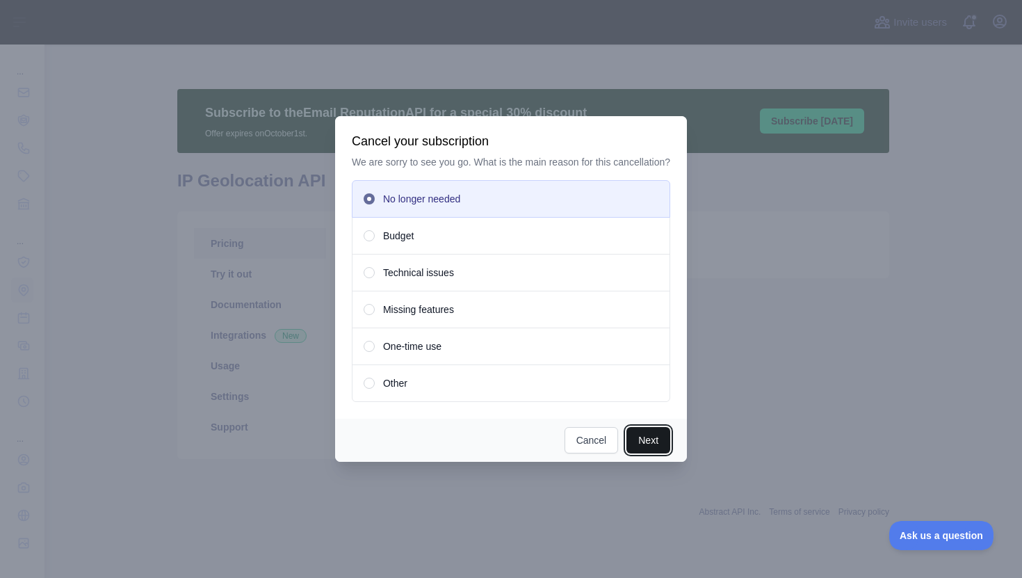
click at [646, 442] on button "Next" at bounding box center [648, 440] width 44 height 26
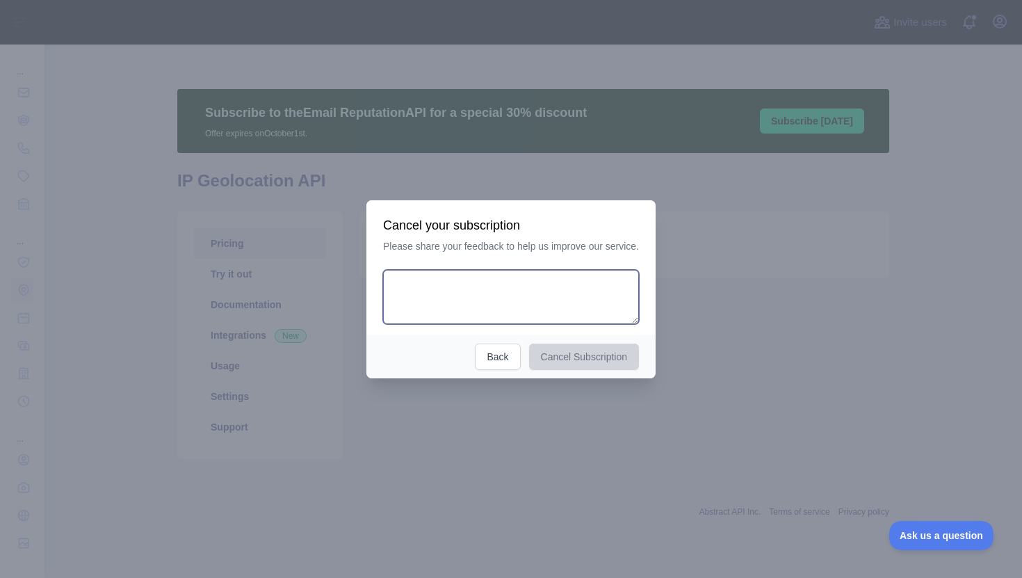
click at [594, 284] on textarea at bounding box center [511, 297] width 256 height 54
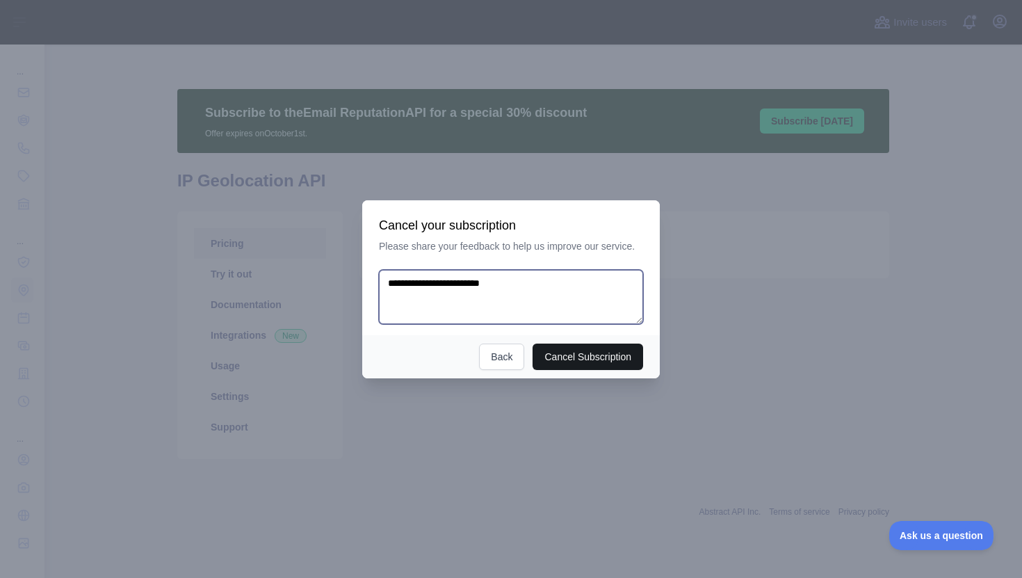
type textarea "**********"
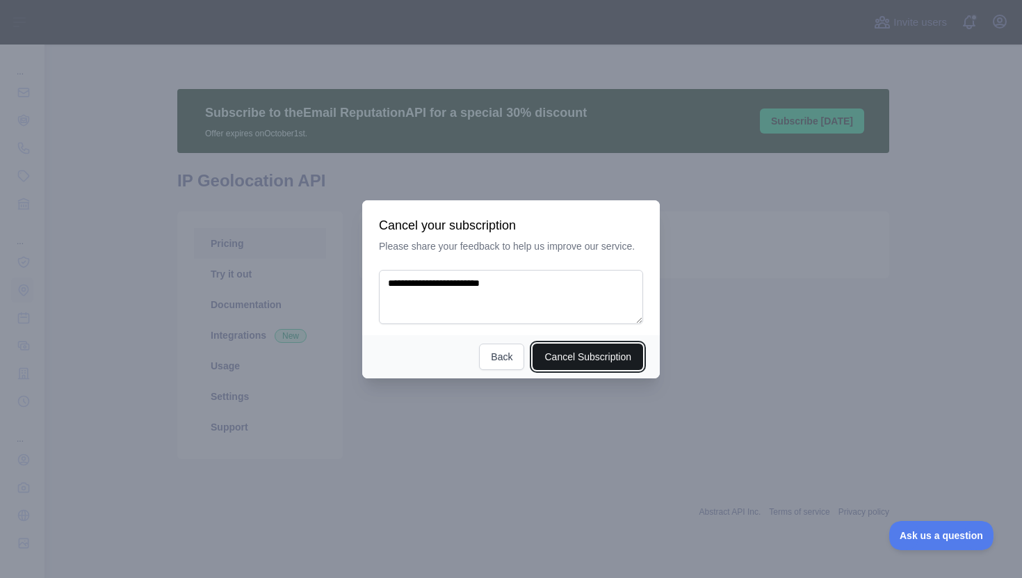
click at [607, 354] on button "Cancel Subscription" at bounding box center [587, 356] width 111 height 26
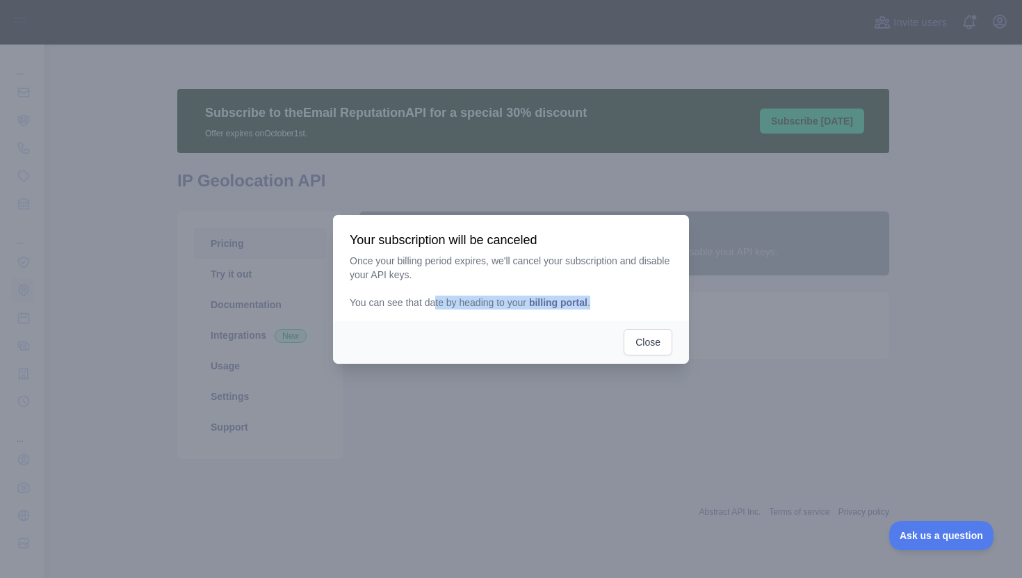
drag, startPoint x: 432, startPoint y: 296, endPoint x: 617, endPoint y: 302, distance: 185.7
click at [617, 303] on p "Once your billing period expires, we'll cancel your subscription and disable yo…" at bounding box center [511, 282] width 322 height 56
click at [617, 302] on p "Once your billing period expires, we'll cancel your subscription and disable yo…" at bounding box center [511, 282] width 322 height 56
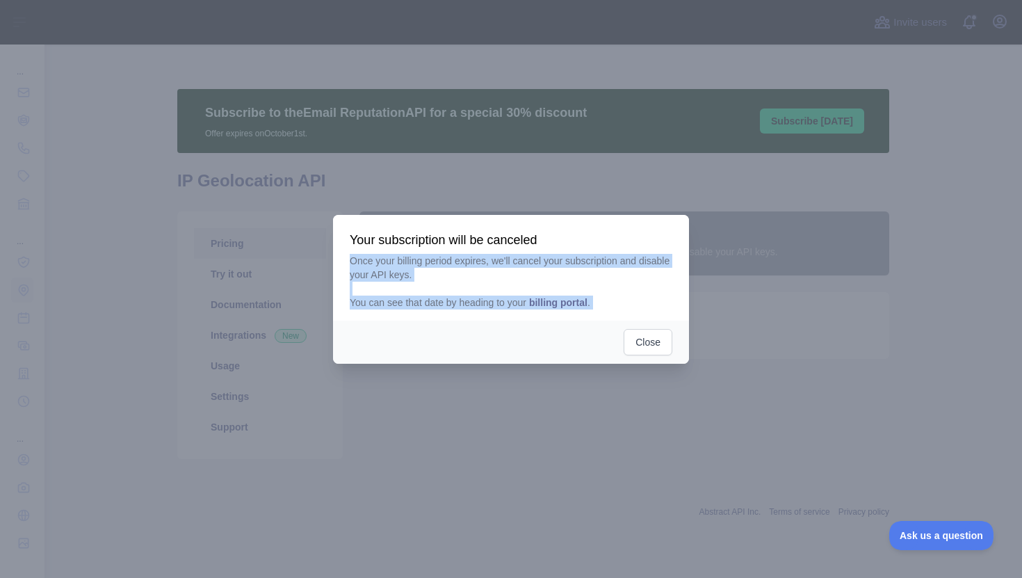
drag, startPoint x: 617, startPoint y: 302, endPoint x: 564, endPoint y: 252, distance: 73.7
click at [564, 252] on div "Your subscription will be canceled Once your billing period expires, we'll canc…" at bounding box center [511, 270] width 322 height 78
drag, startPoint x: 564, startPoint y: 252, endPoint x: 624, endPoint y: 299, distance: 76.7
click at [624, 299] on div "Your subscription will be canceled Once your billing period expires, we'll canc…" at bounding box center [511, 270] width 322 height 78
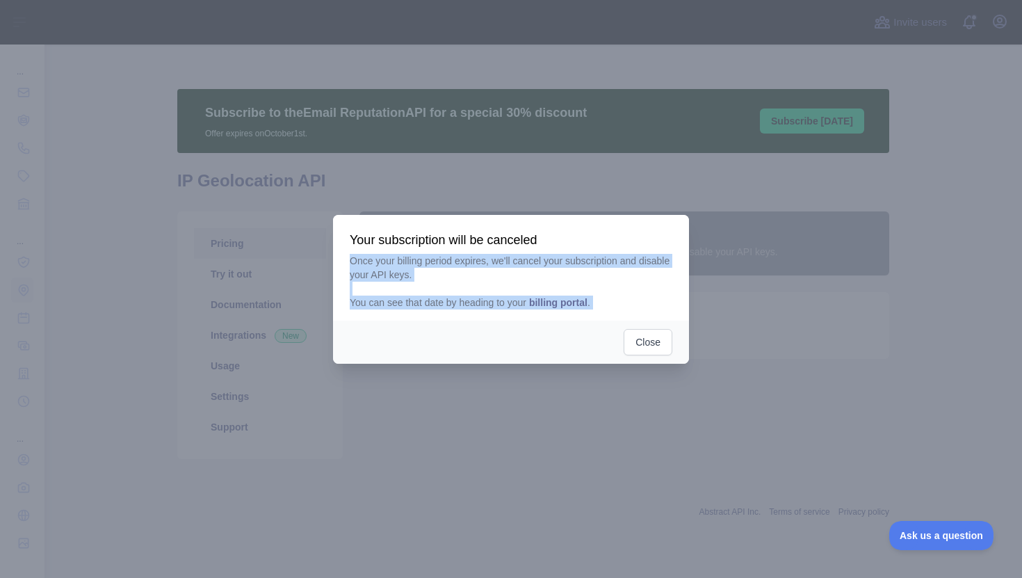
click at [624, 299] on p "Once your billing period expires, we'll cancel your subscription and disable yo…" at bounding box center [511, 282] width 322 height 56
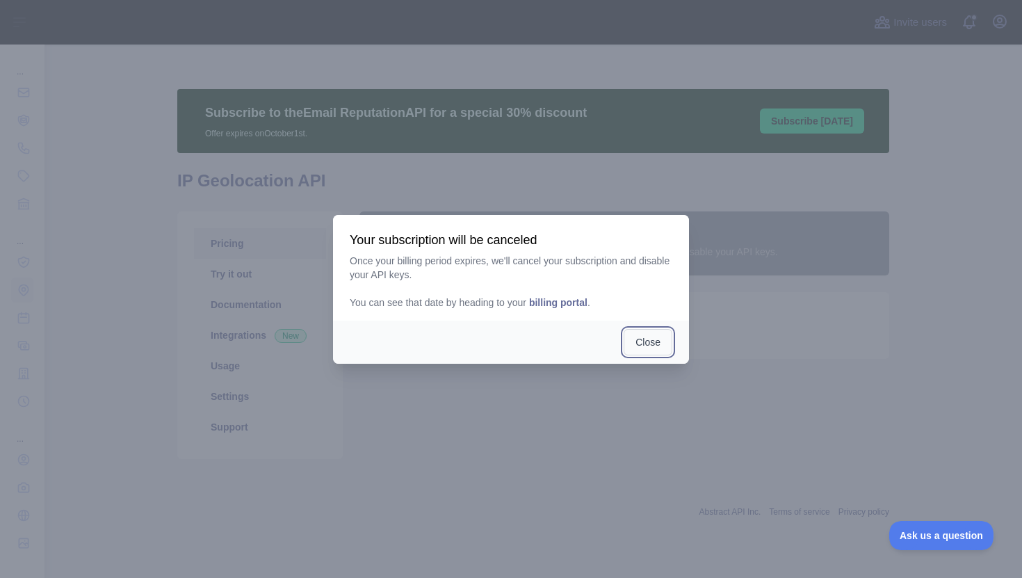
click at [647, 346] on button "Close" at bounding box center [647, 342] width 49 height 26
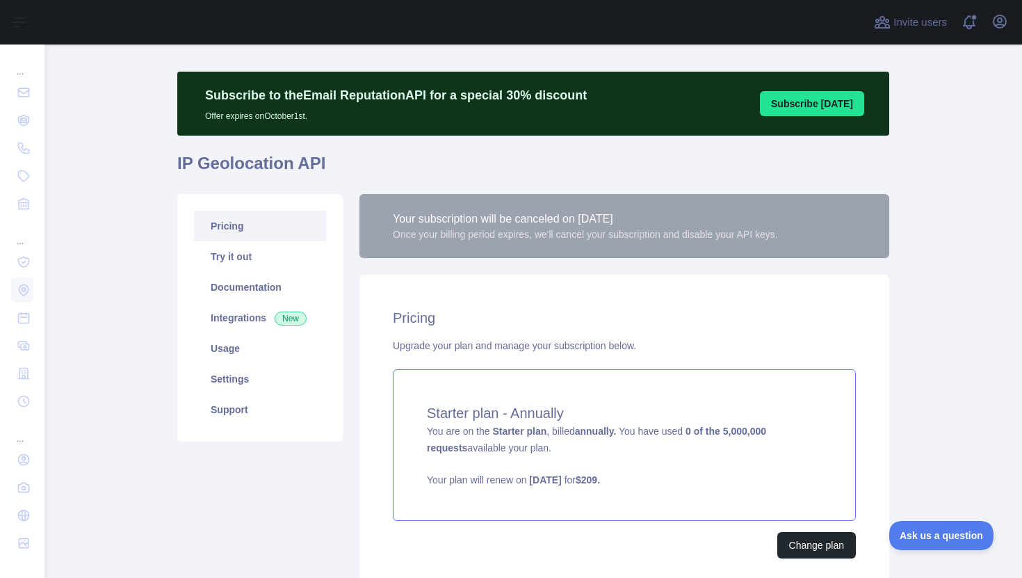
scroll to position [79, 0]
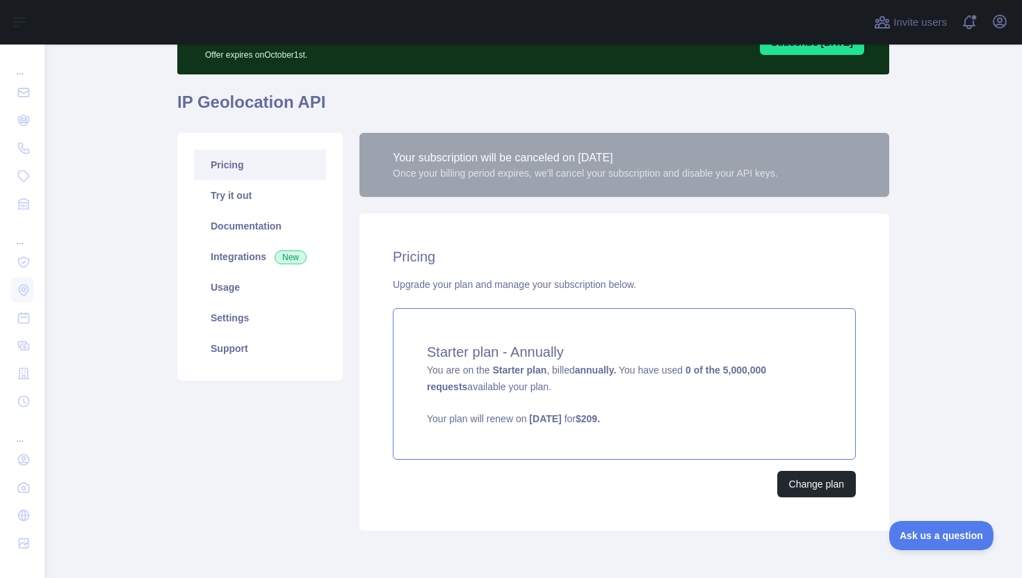
drag, startPoint x: 543, startPoint y: 327, endPoint x: 621, endPoint y: 380, distance: 93.5
click at [621, 380] on div "Starter plan - Annually You are on the Starter plan , billed annually. You have…" at bounding box center [624, 384] width 463 height 152
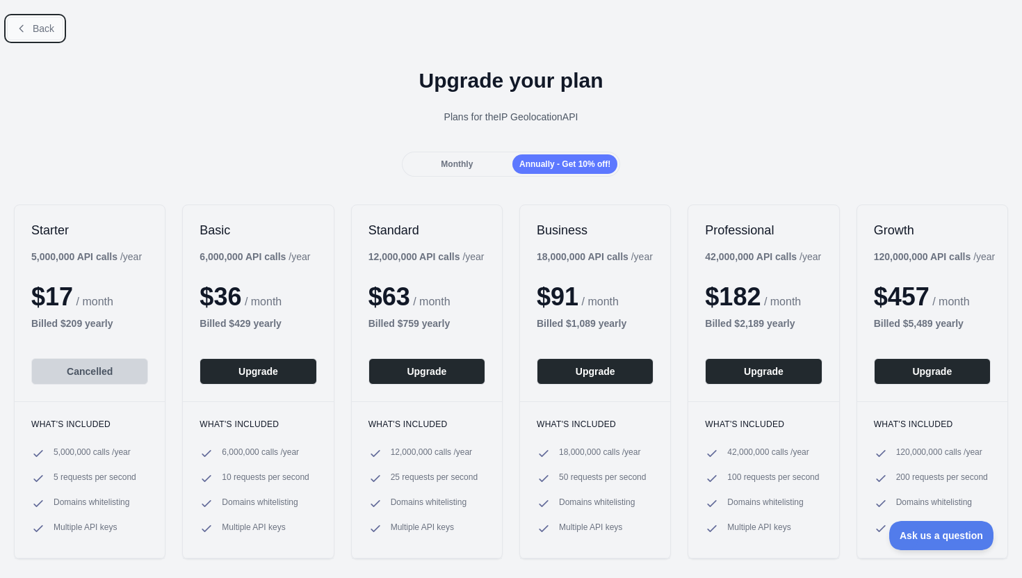
click at [27, 32] on button "Back" at bounding box center [35, 29] width 56 height 24
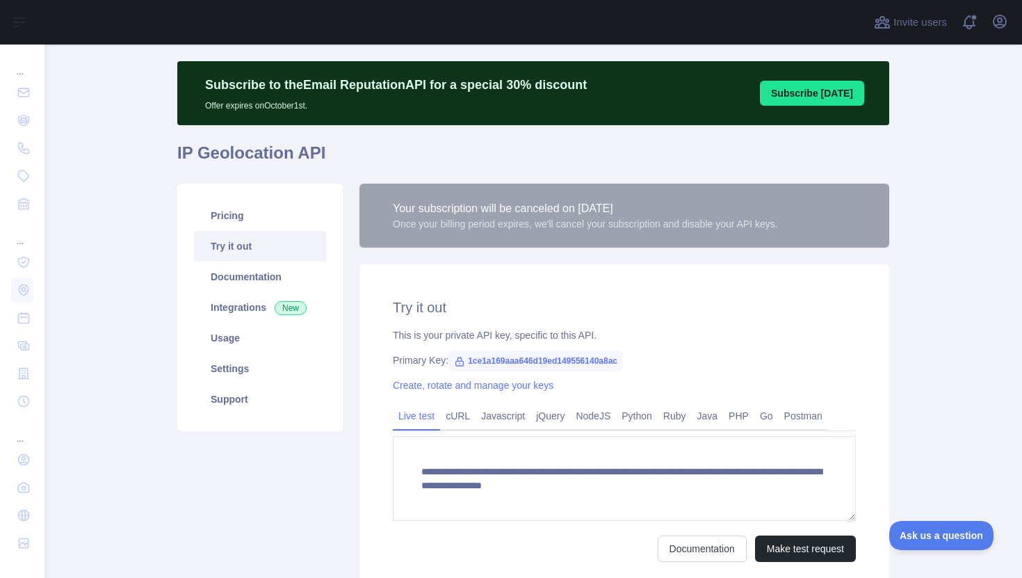
scroll to position [28, 0]
